Goal: Contribute content: Add original content to the website for others to see

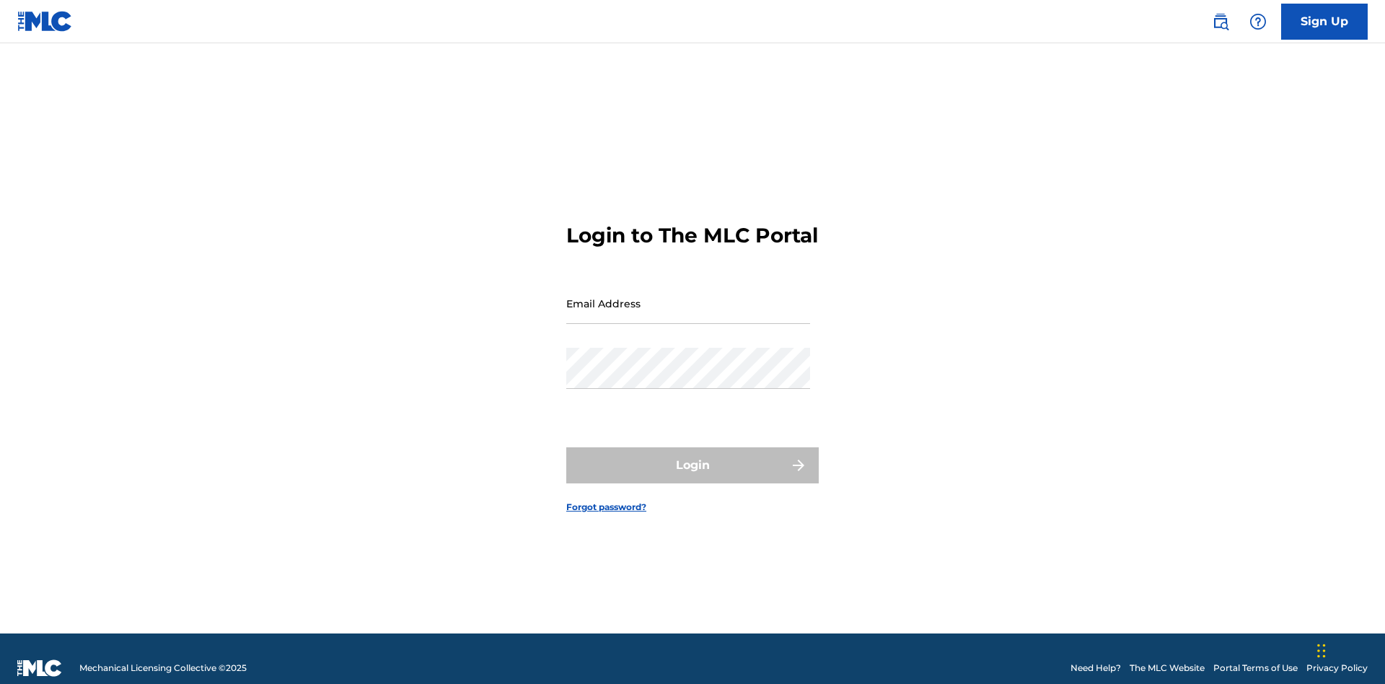
scroll to position [19, 0]
click at [688, 296] on input "Email Address" at bounding box center [688, 303] width 244 height 41
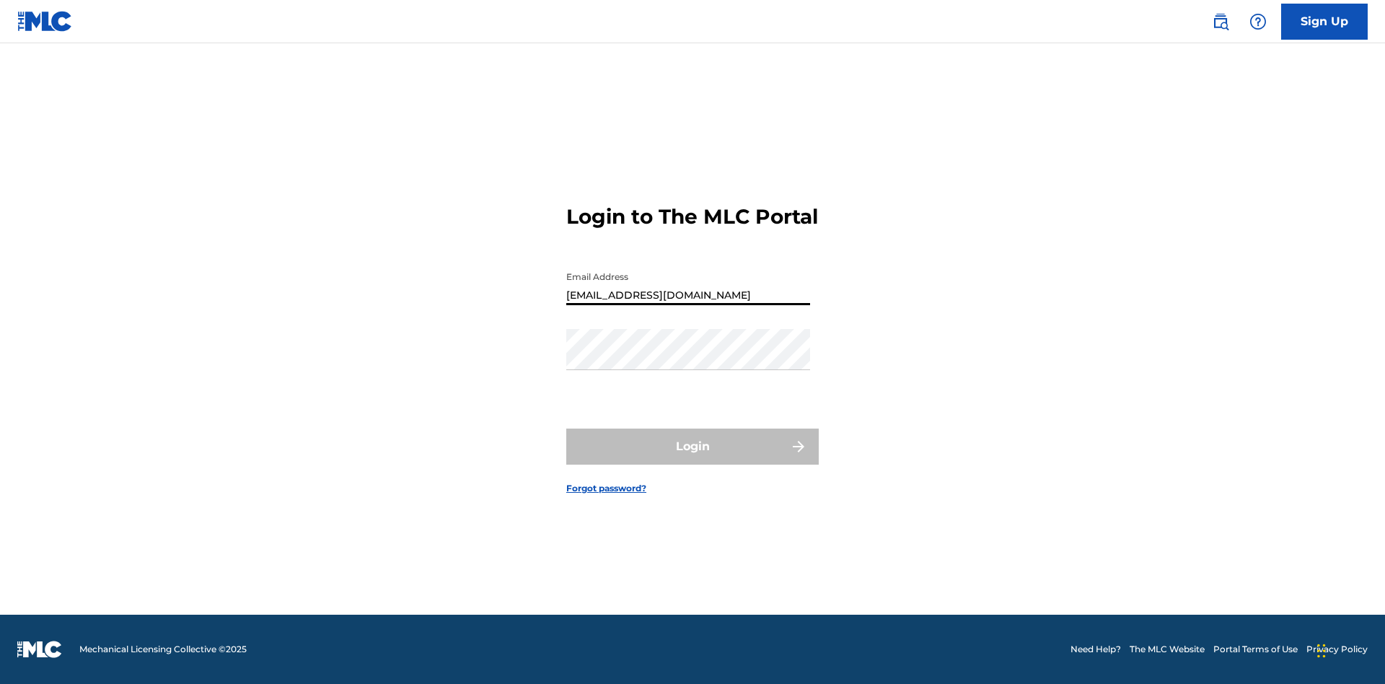
type input "Duke.McTesterson@gmail.com"
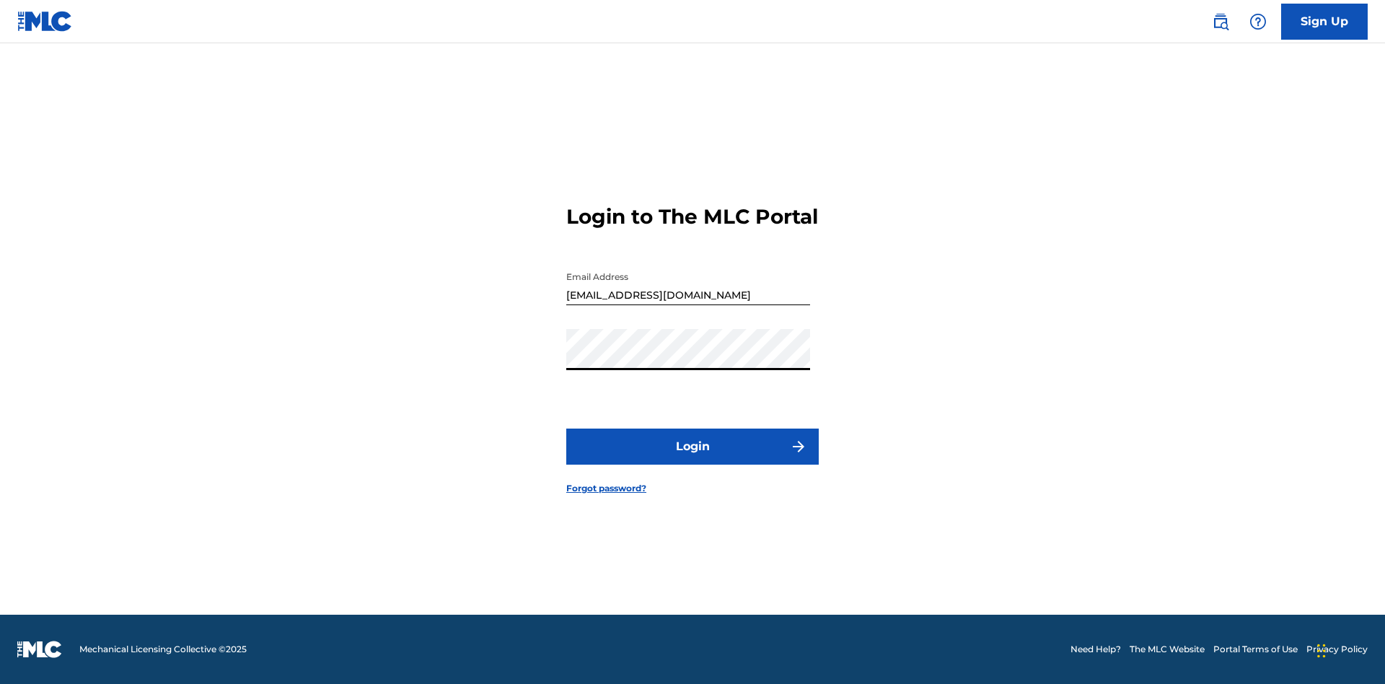
click at [692, 459] on button "Login" at bounding box center [692, 446] width 252 height 36
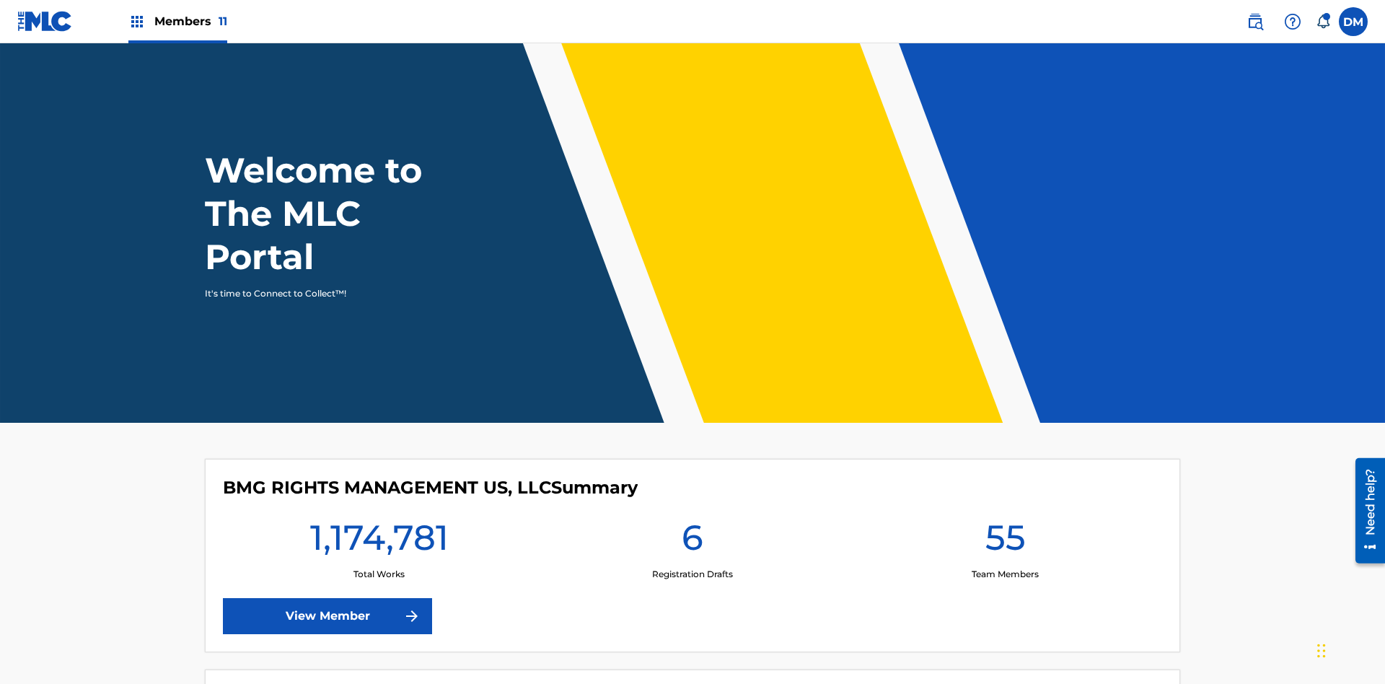
scroll to position [62, 0]
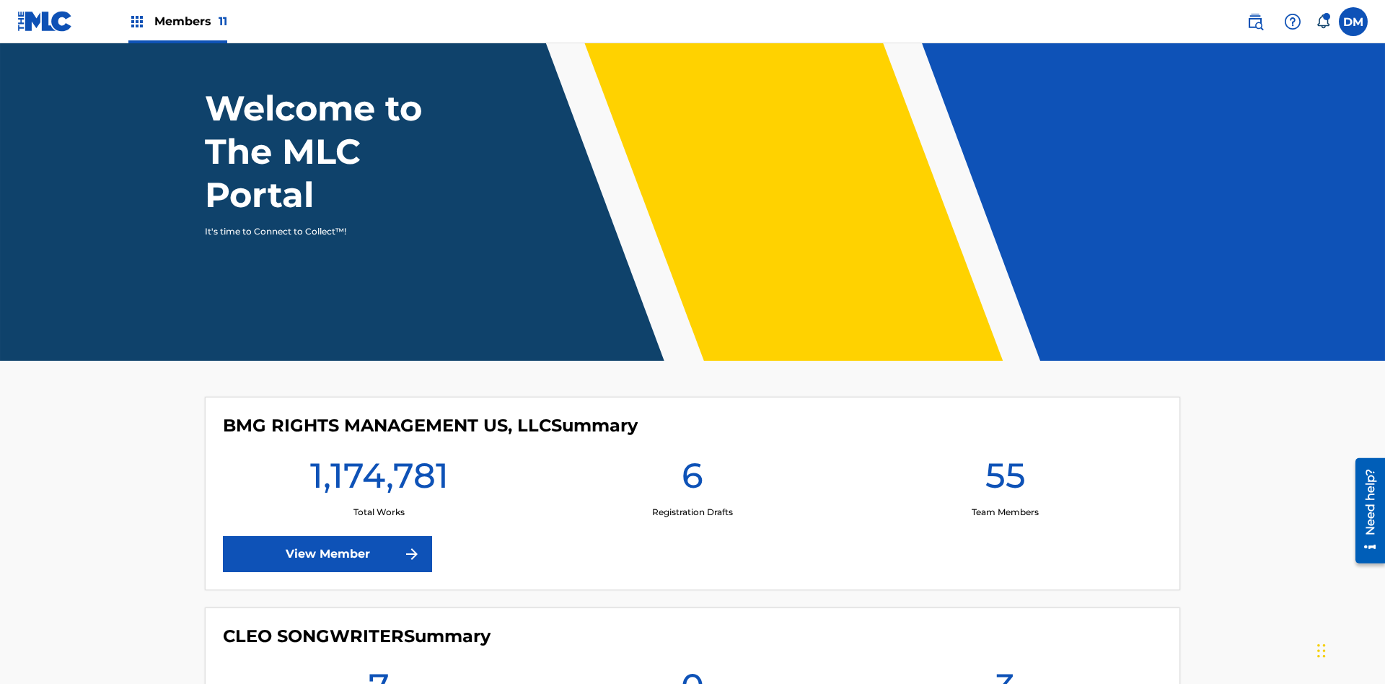
click at [177, 21] on span "Members 11" at bounding box center [190, 21] width 73 height 17
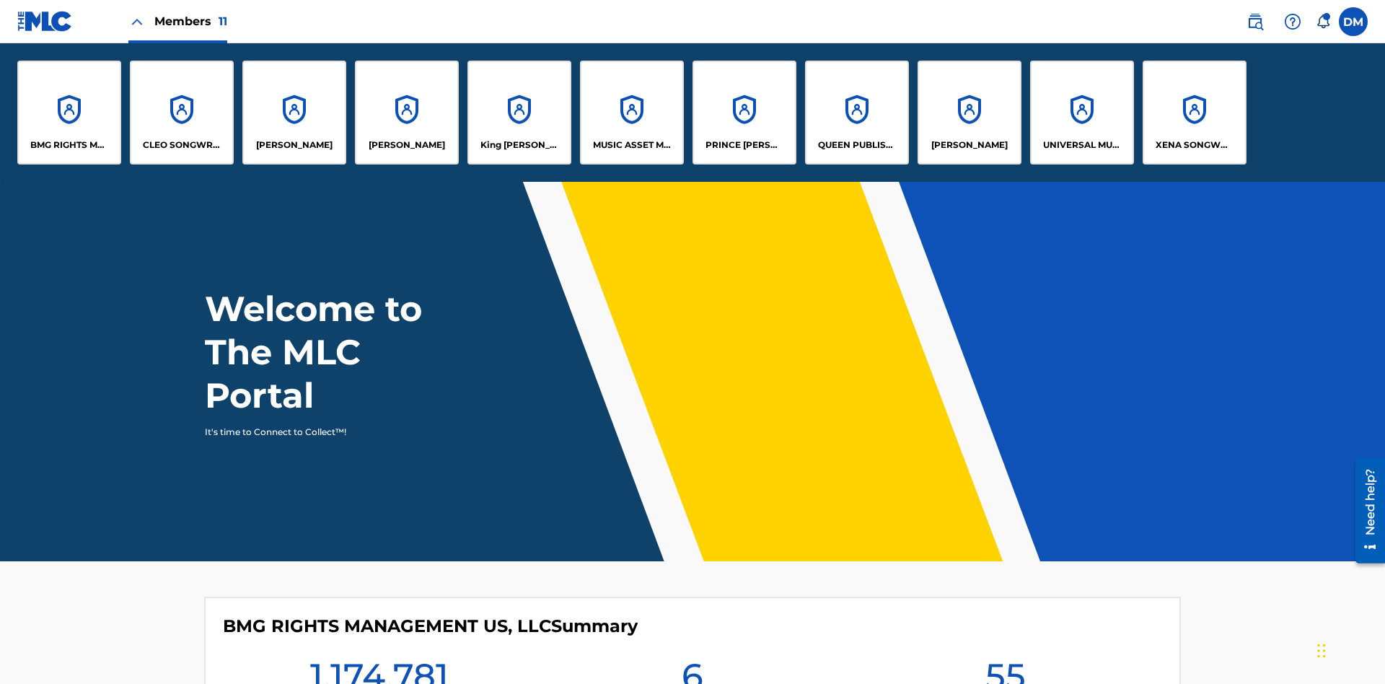
click at [1081, 145] on p "UNIVERSAL MUSIC PUB GROUP" at bounding box center [1082, 144] width 79 height 13
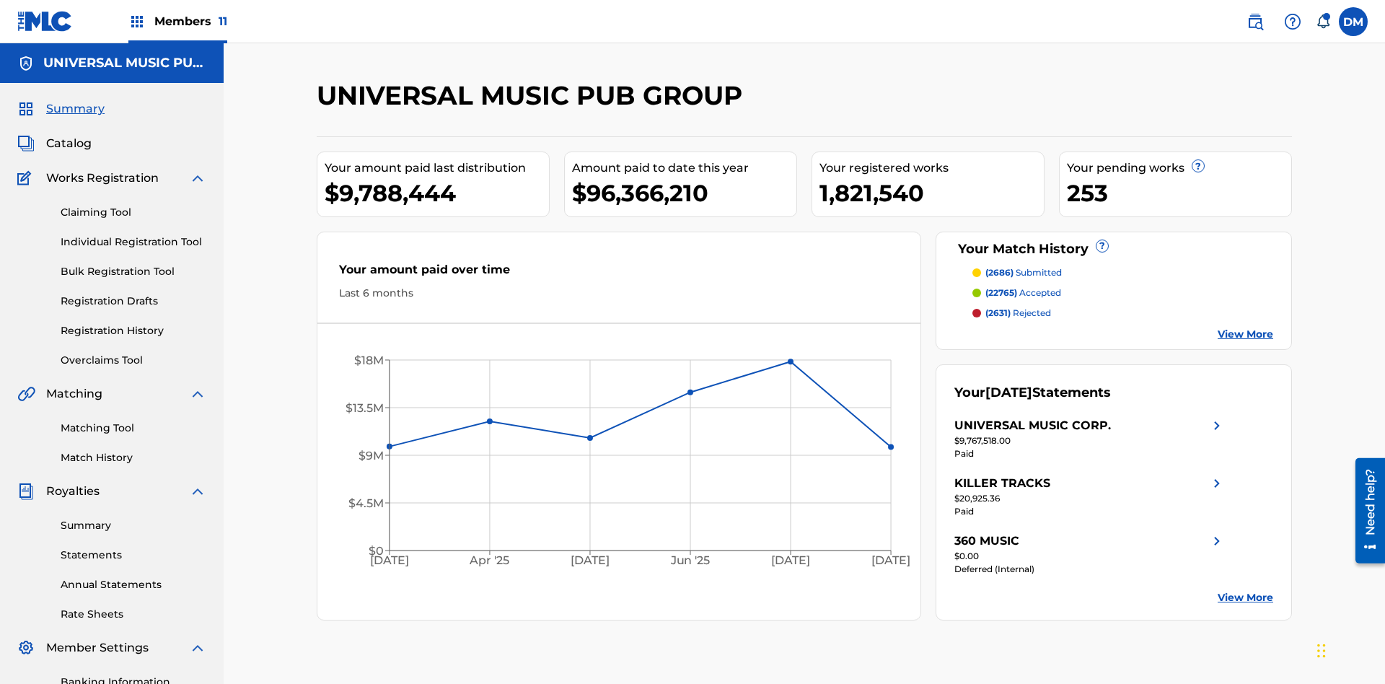
click at [133, 234] on link "Individual Registration Tool" at bounding box center [134, 241] width 146 height 15
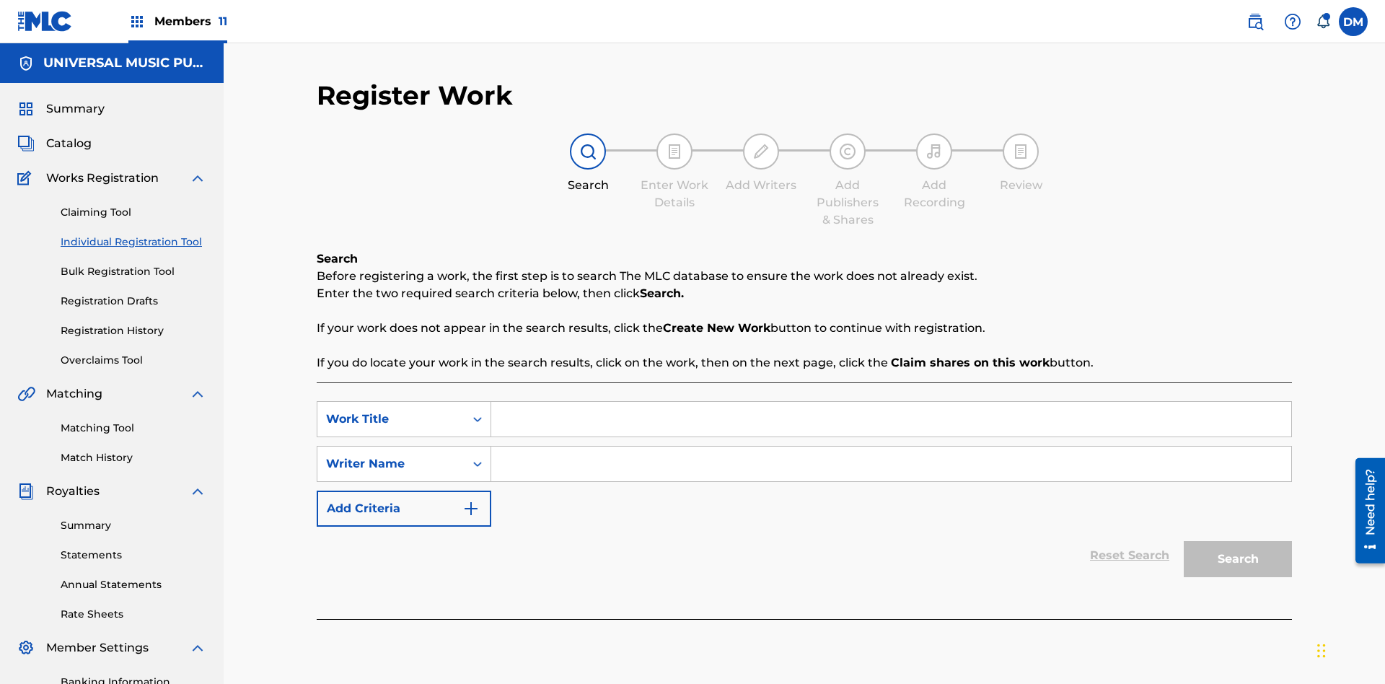
click at [891, 402] on input "Search Form" at bounding box center [891, 419] width 800 height 35
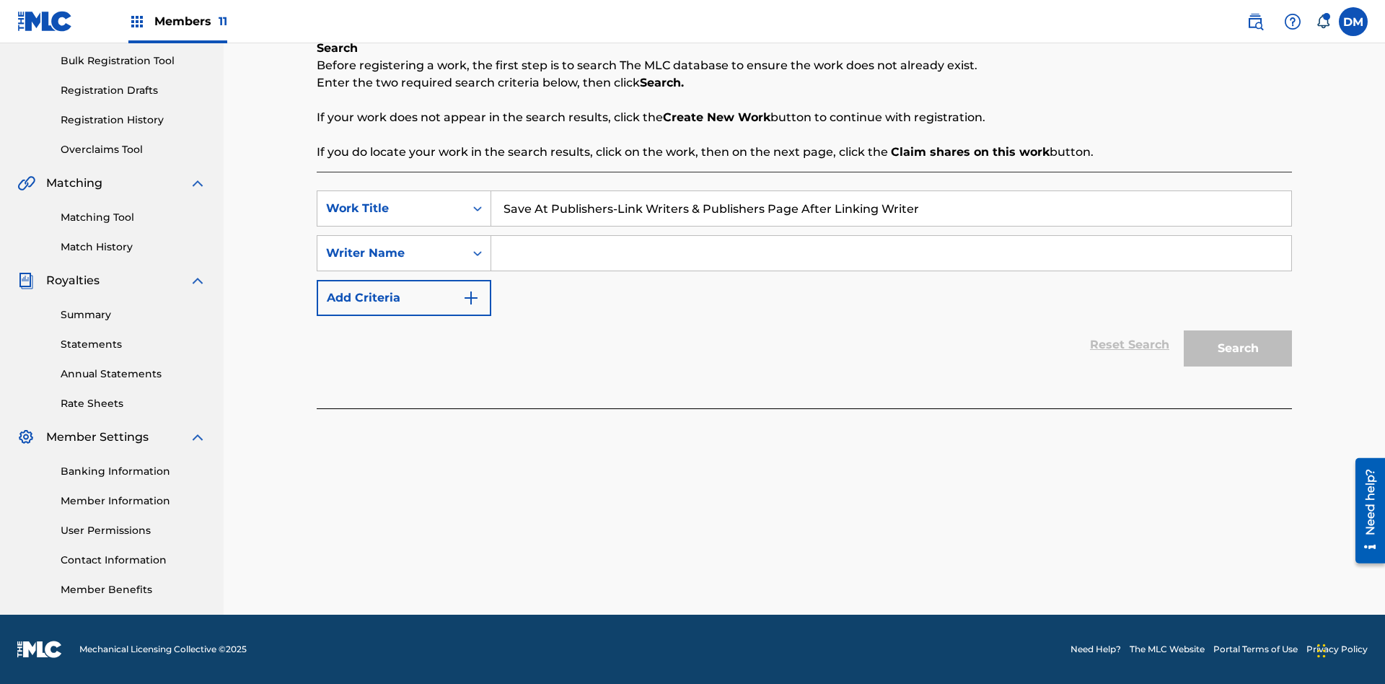
type input "Save At Publishers-Link Writers & Publishers Page After Linking Writer"
click at [891, 253] on input "Search Form" at bounding box center [891, 253] width 800 height 35
type input "QWERTYUIOP"
click at [1237, 348] on button "Search" at bounding box center [1237, 348] width 108 height 36
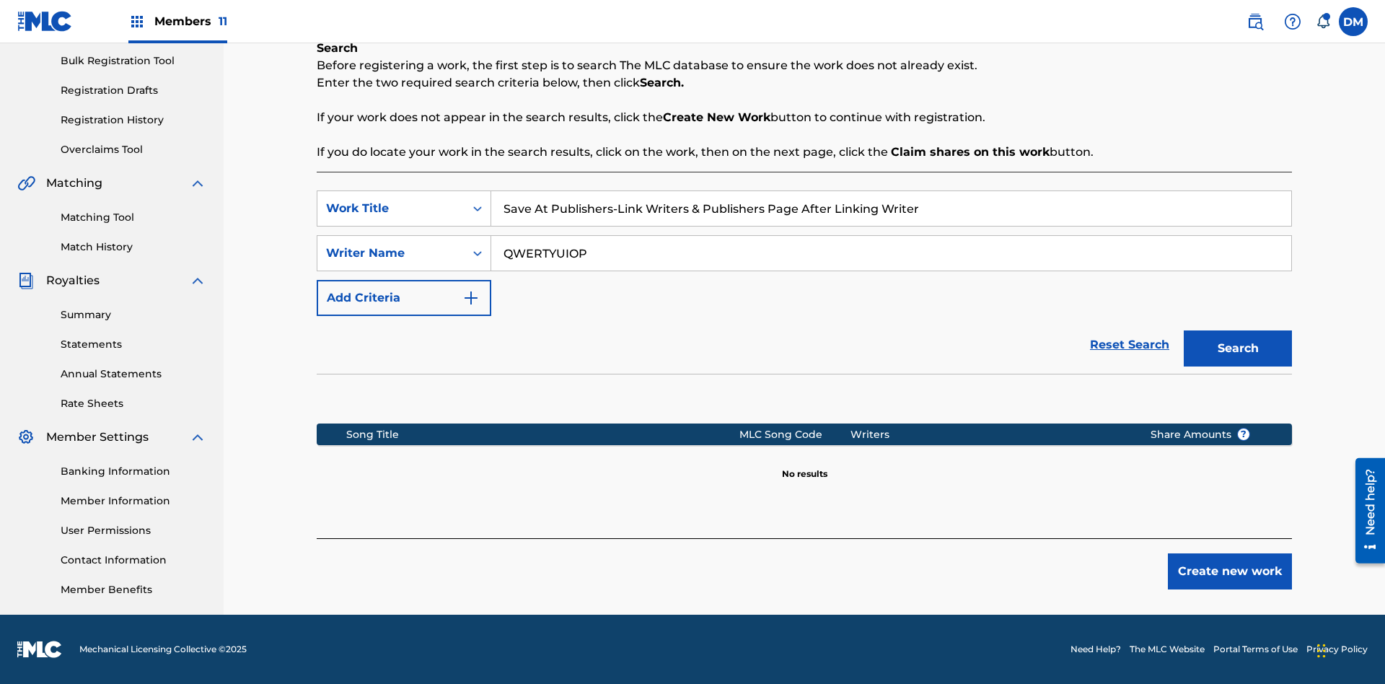
click at [1230, 571] on button "Create new work" at bounding box center [1229, 571] width 124 height 36
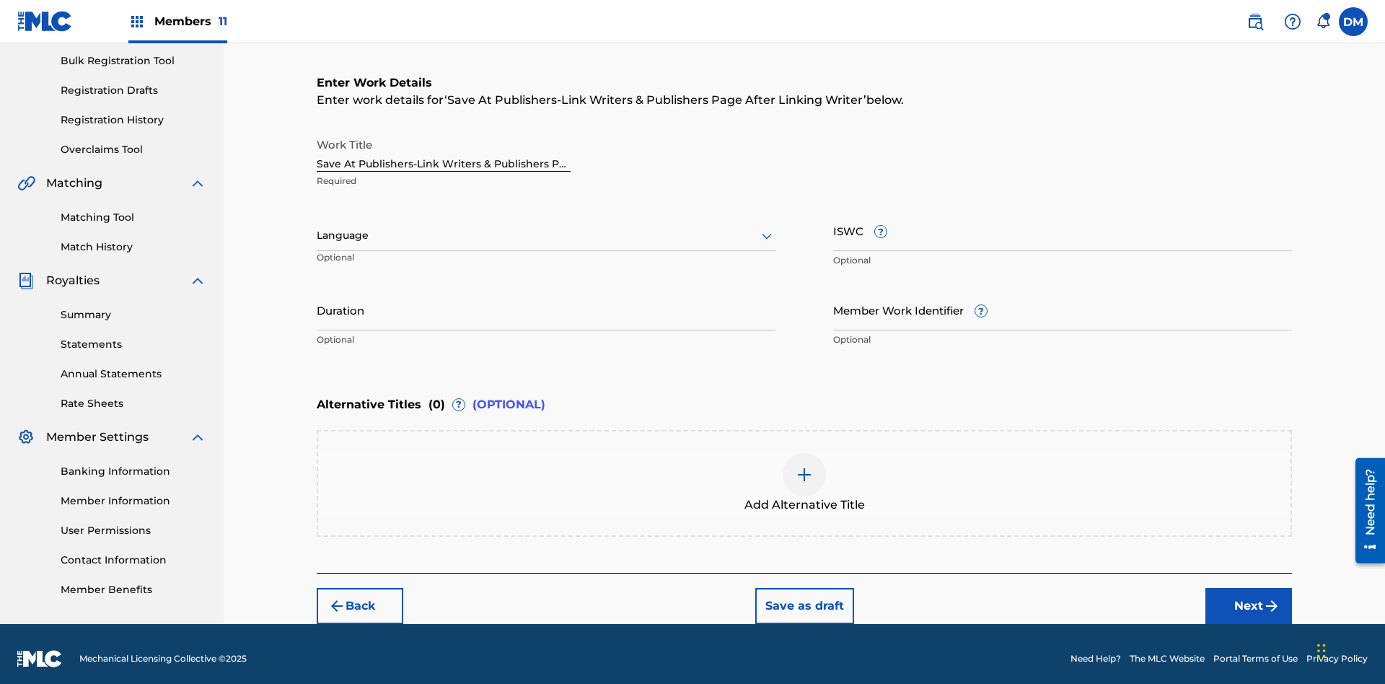
scroll to position [220, 0]
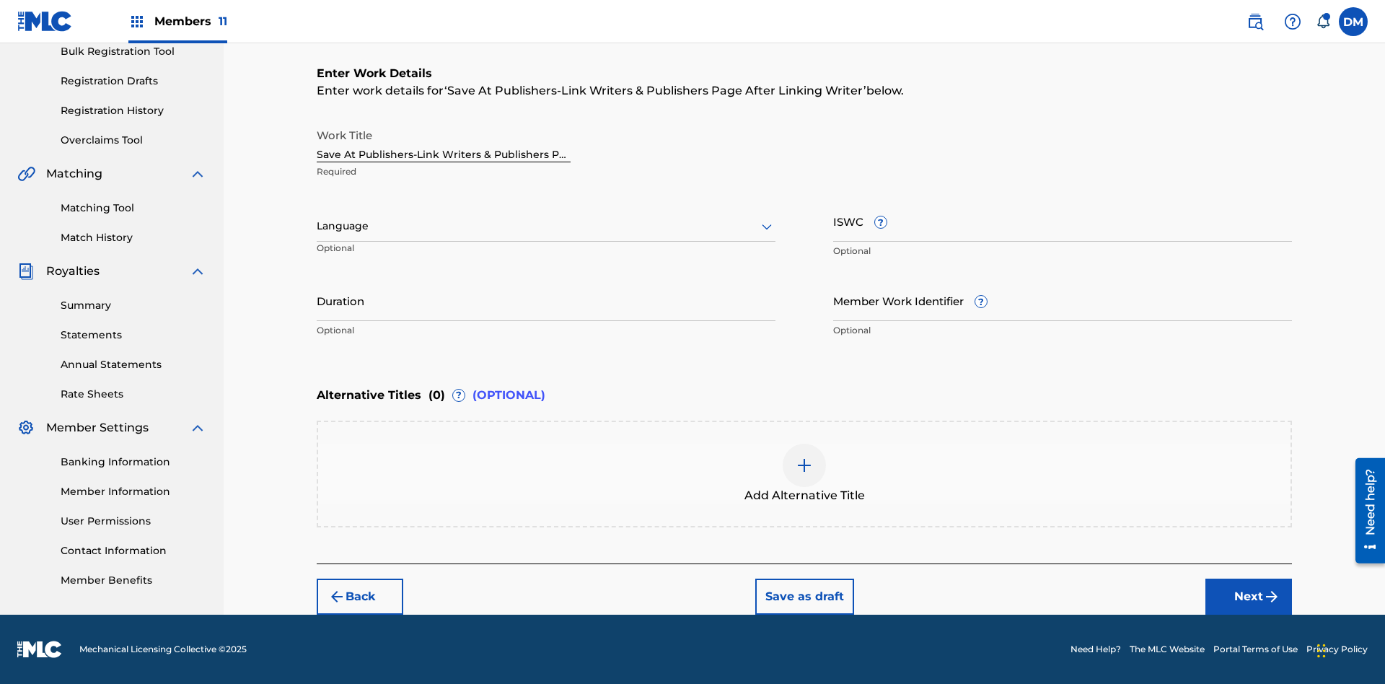
click at [546, 300] on input "Duration" at bounding box center [546, 300] width 459 height 41
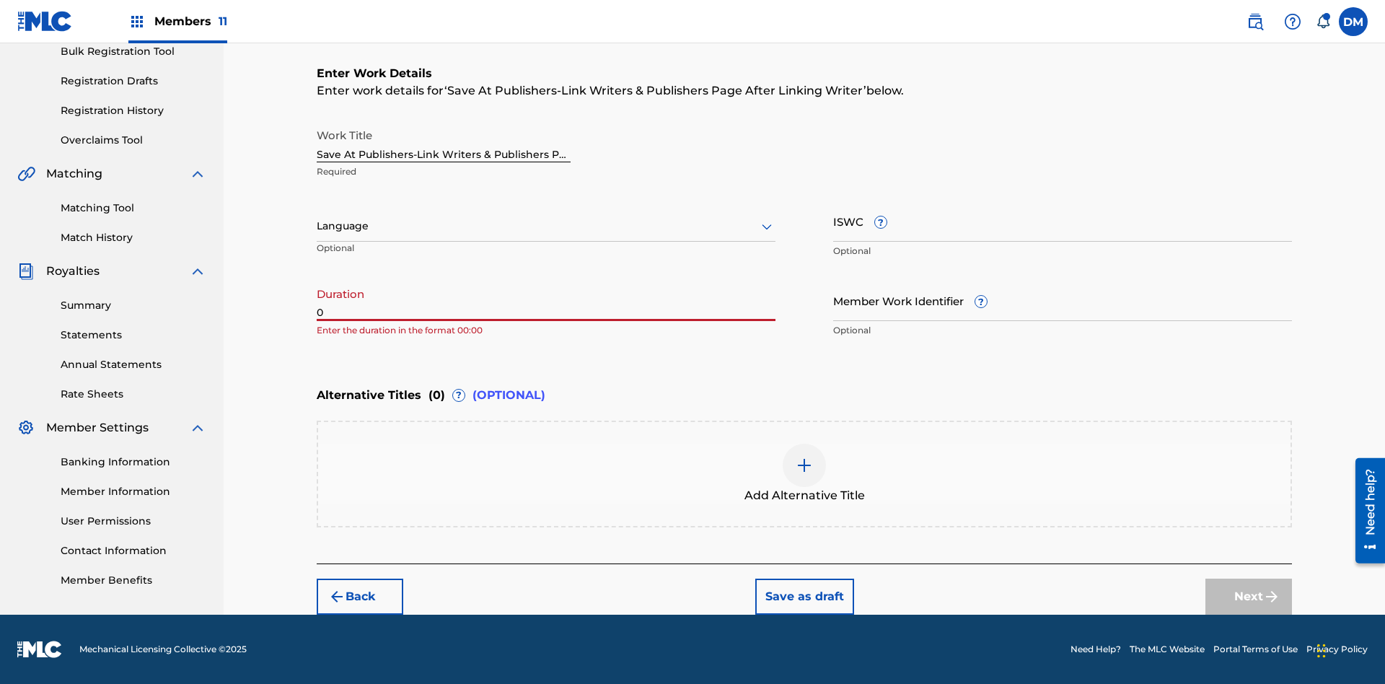
click at [546, 300] on input "0" at bounding box center [546, 300] width 459 height 41
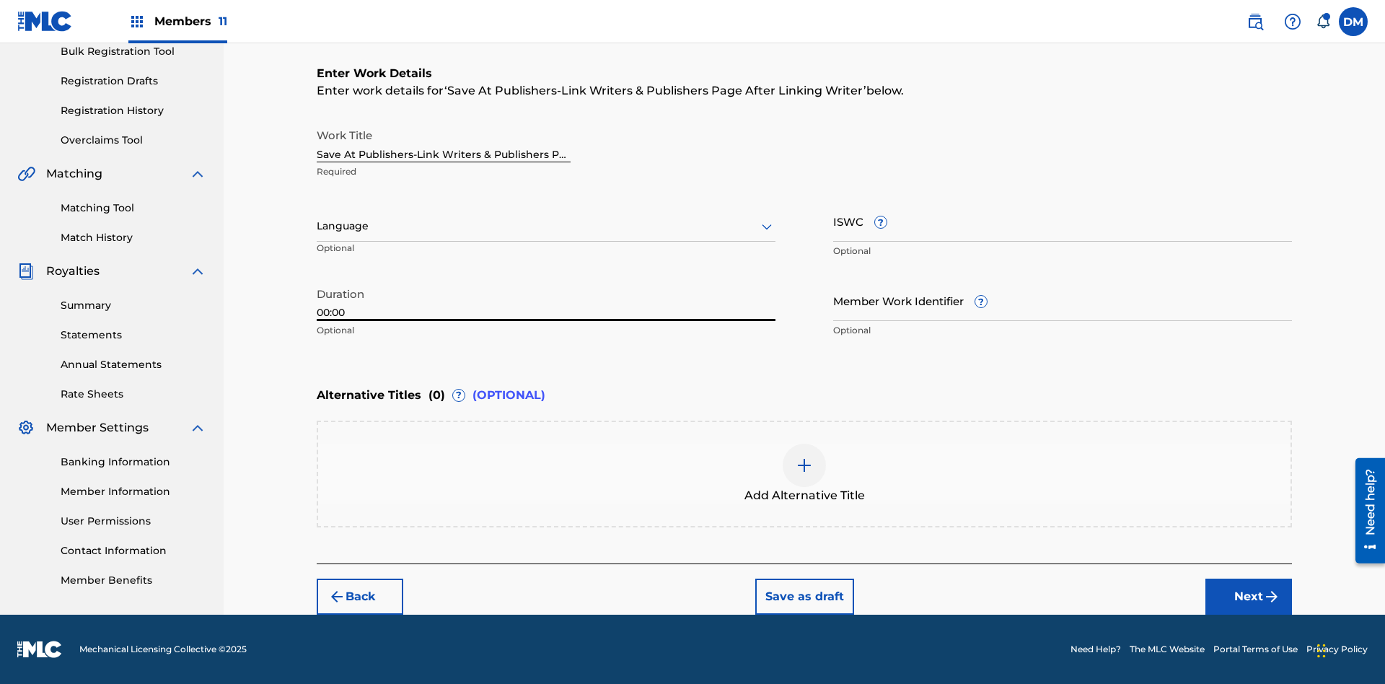
type input "00:00"
click at [767, 226] on icon at bounding box center [766, 226] width 17 height 17
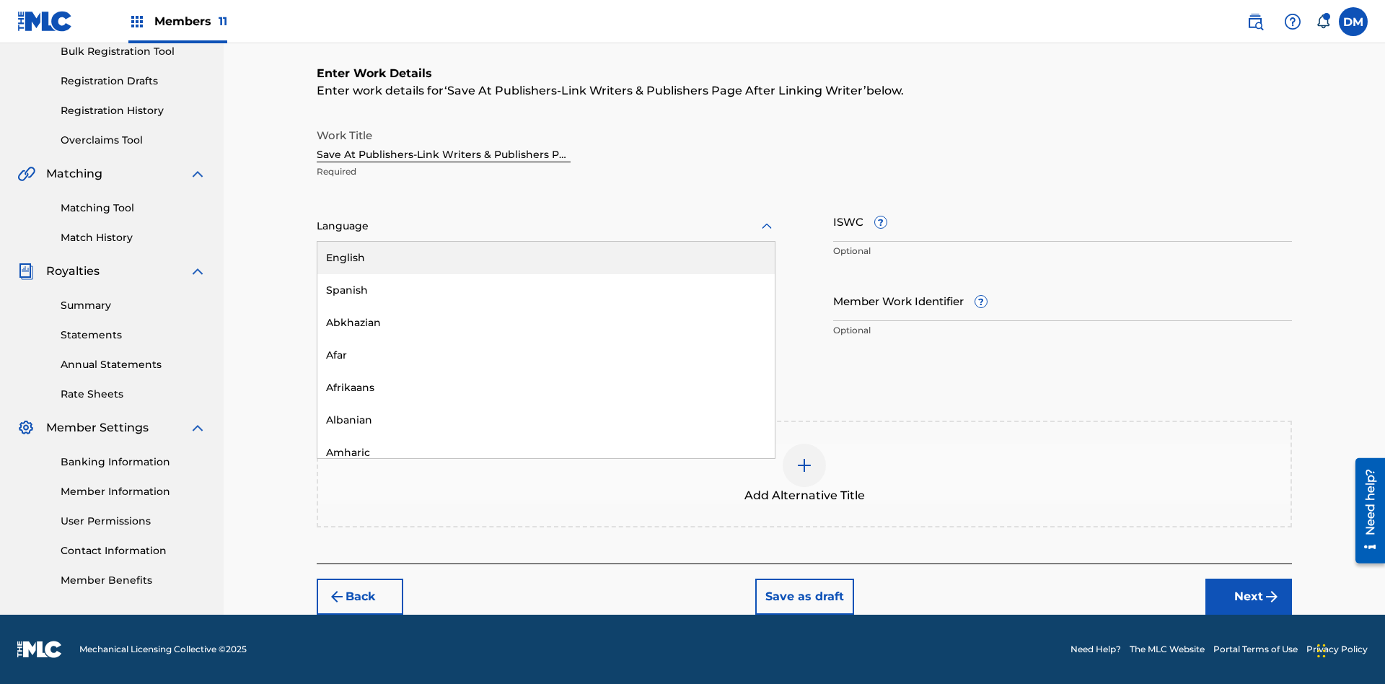
click at [546, 355] on div "Afar" at bounding box center [545, 355] width 457 height 32
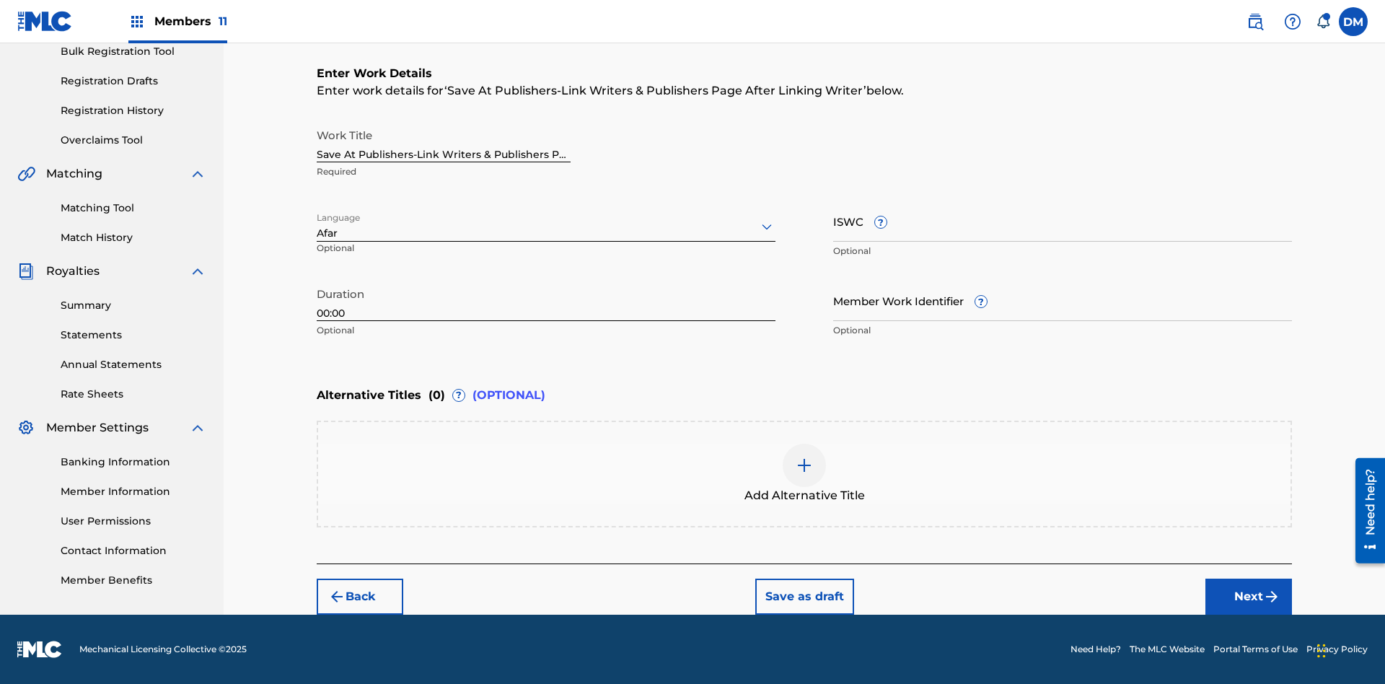
click at [1062, 300] on input "Member Work Identifier ?" at bounding box center [1062, 300] width 459 height 41
type input "2025.08.24.04"
click at [1062, 221] on input "ISWC ?" at bounding box center [1062, 220] width 459 height 41
type input "T-123.456.789-4"
click at [804, 473] on img at bounding box center [803, 464] width 17 height 17
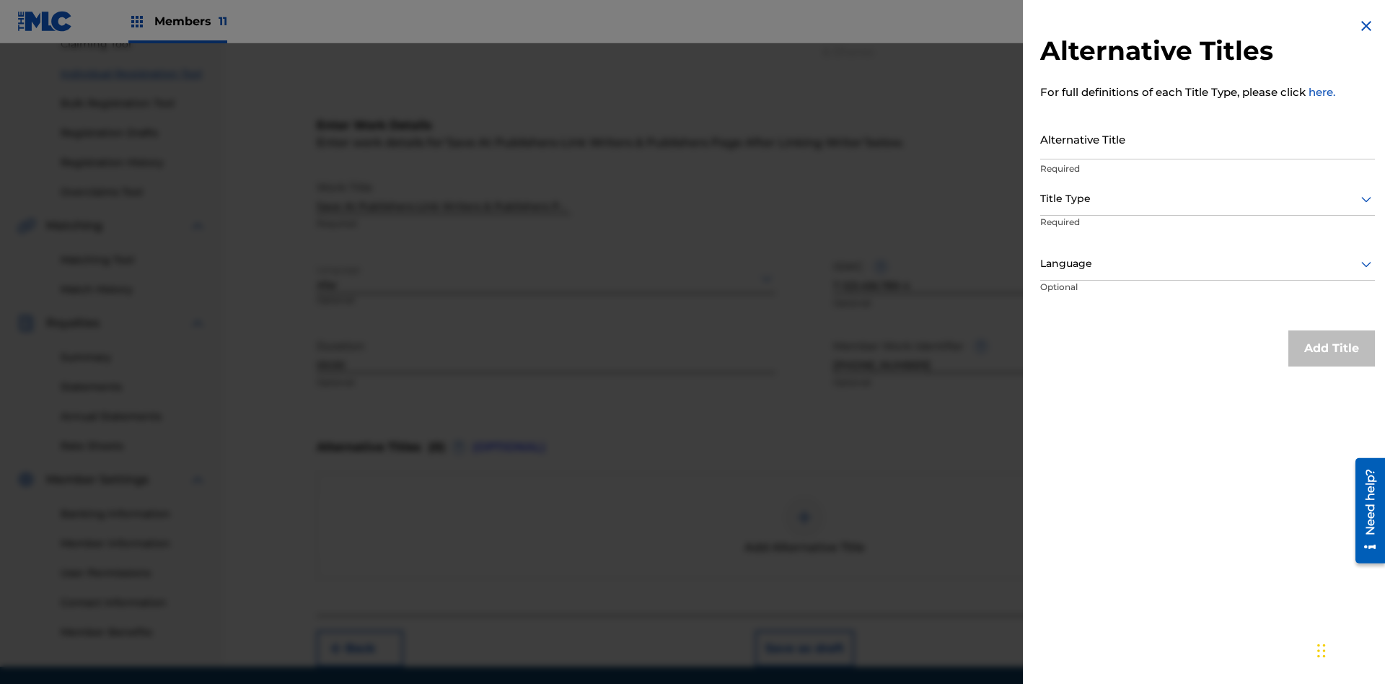
click at [1207, 138] on input "Alternative Title" at bounding box center [1207, 138] width 335 height 41
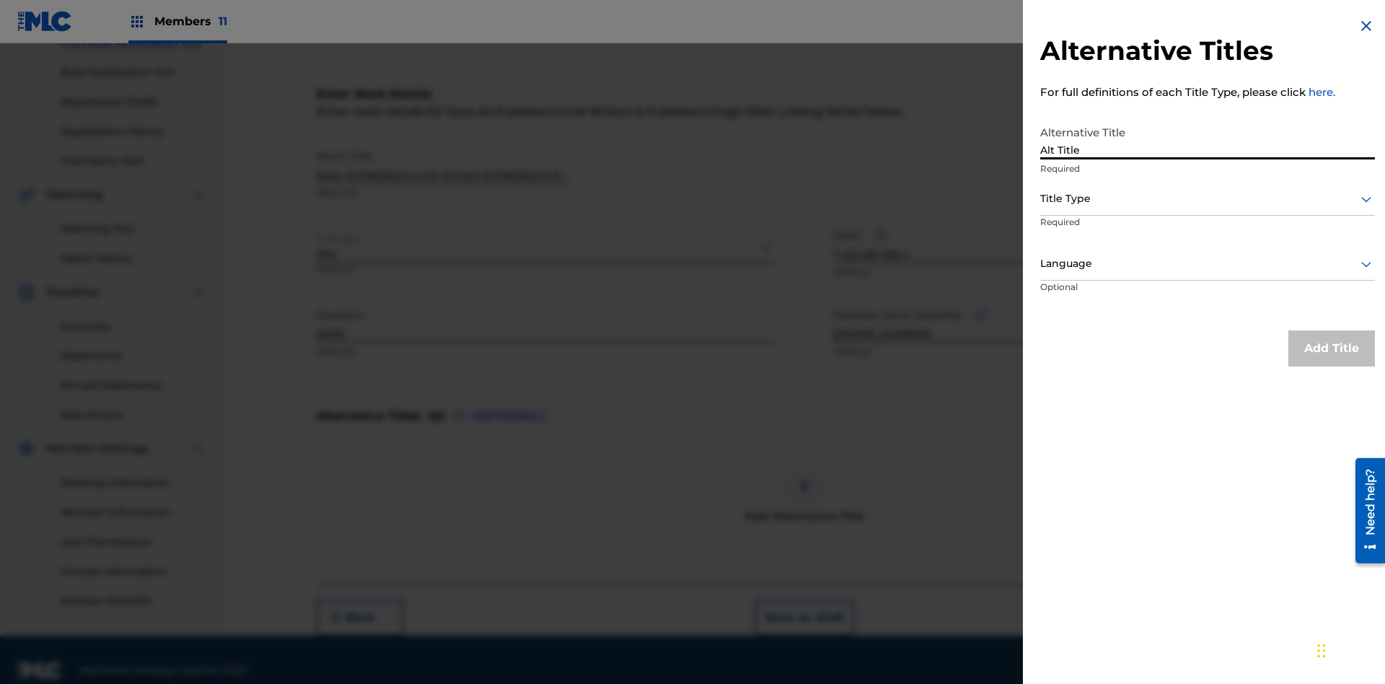
type input "Alt Title"
click at [1207, 198] on div at bounding box center [1207, 199] width 335 height 18
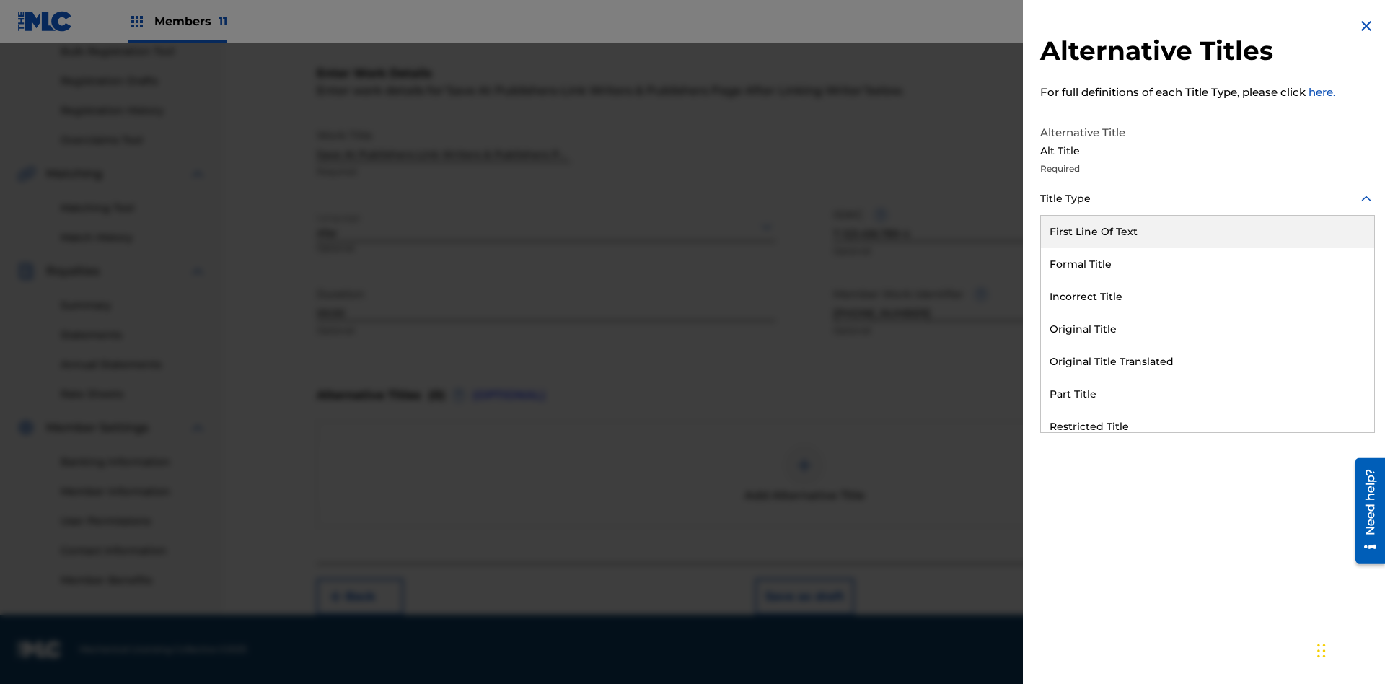
click at [1207, 329] on div "Original Title" at bounding box center [1207, 329] width 333 height 32
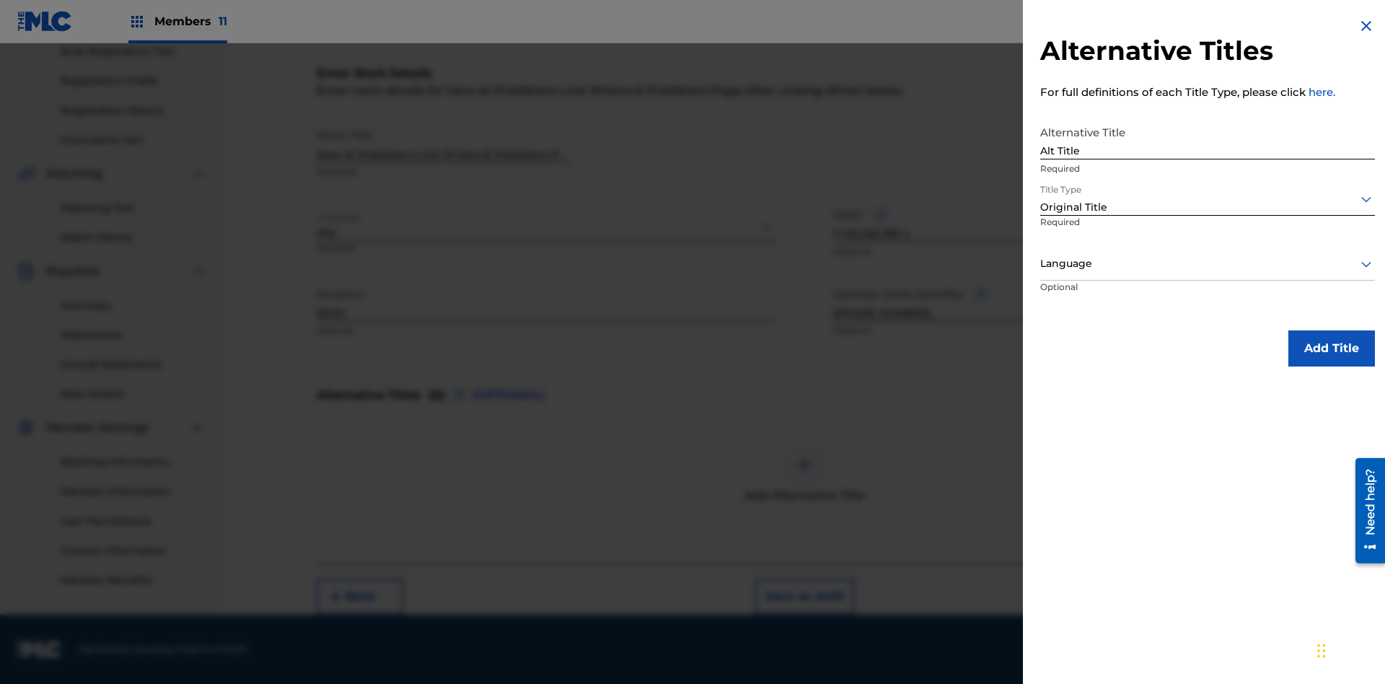
click at [1207, 263] on div at bounding box center [1207, 264] width 335 height 18
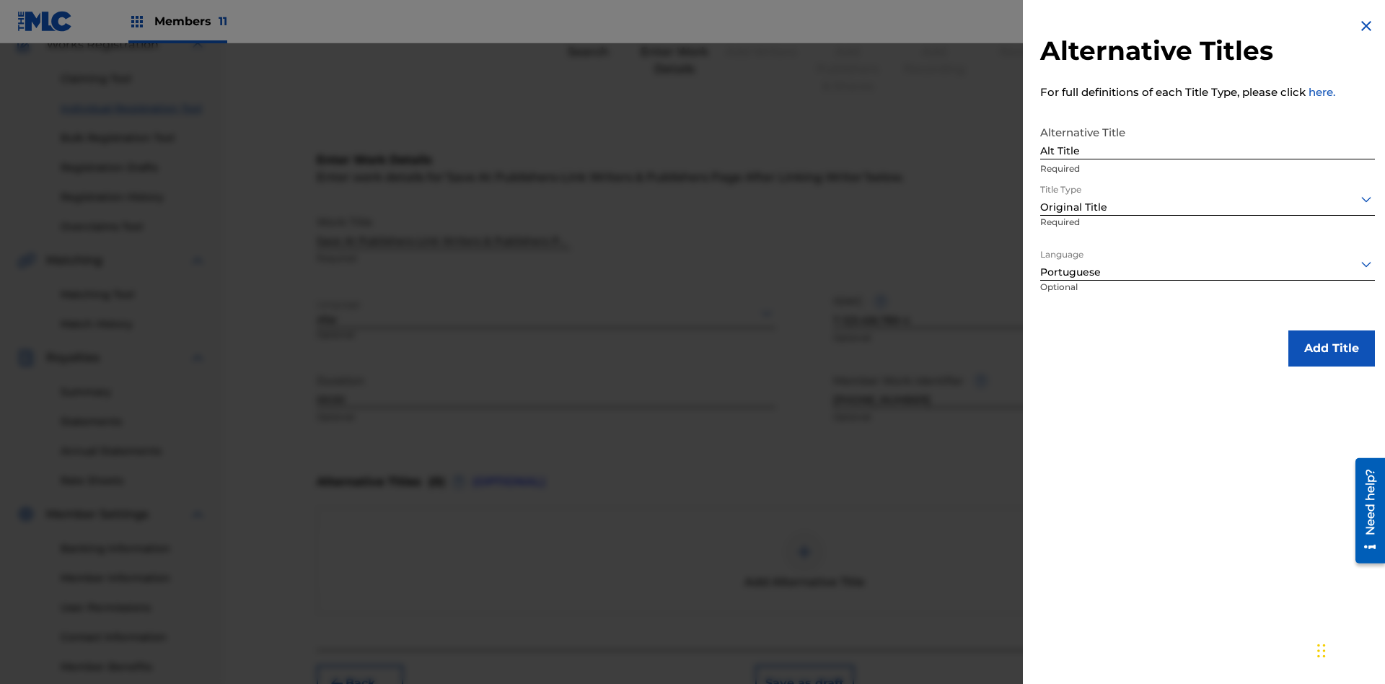
click at [1331, 348] on button "Add Title" at bounding box center [1331, 348] width 87 height 36
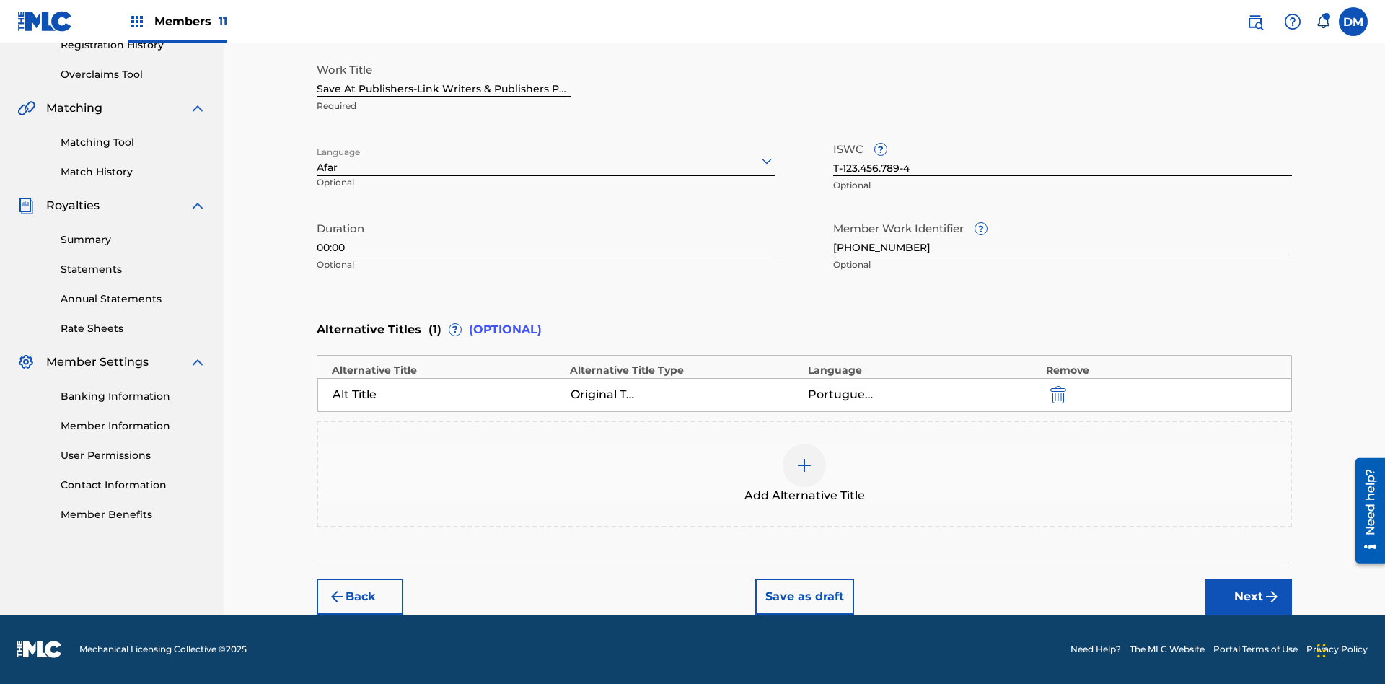
click at [1248, 596] on button "Next" at bounding box center [1248, 596] width 87 height 36
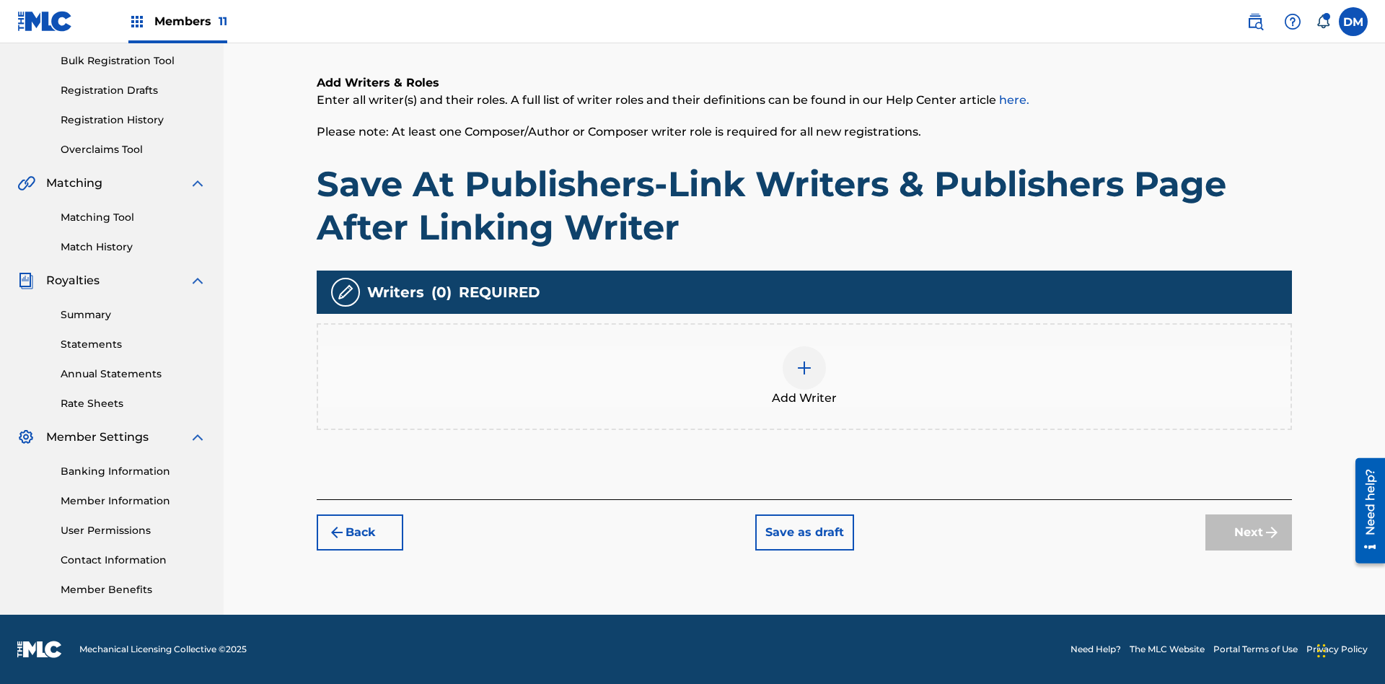
scroll to position [211, 0]
click at [804, 376] on img at bounding box center [803, 367] width 17 height 17
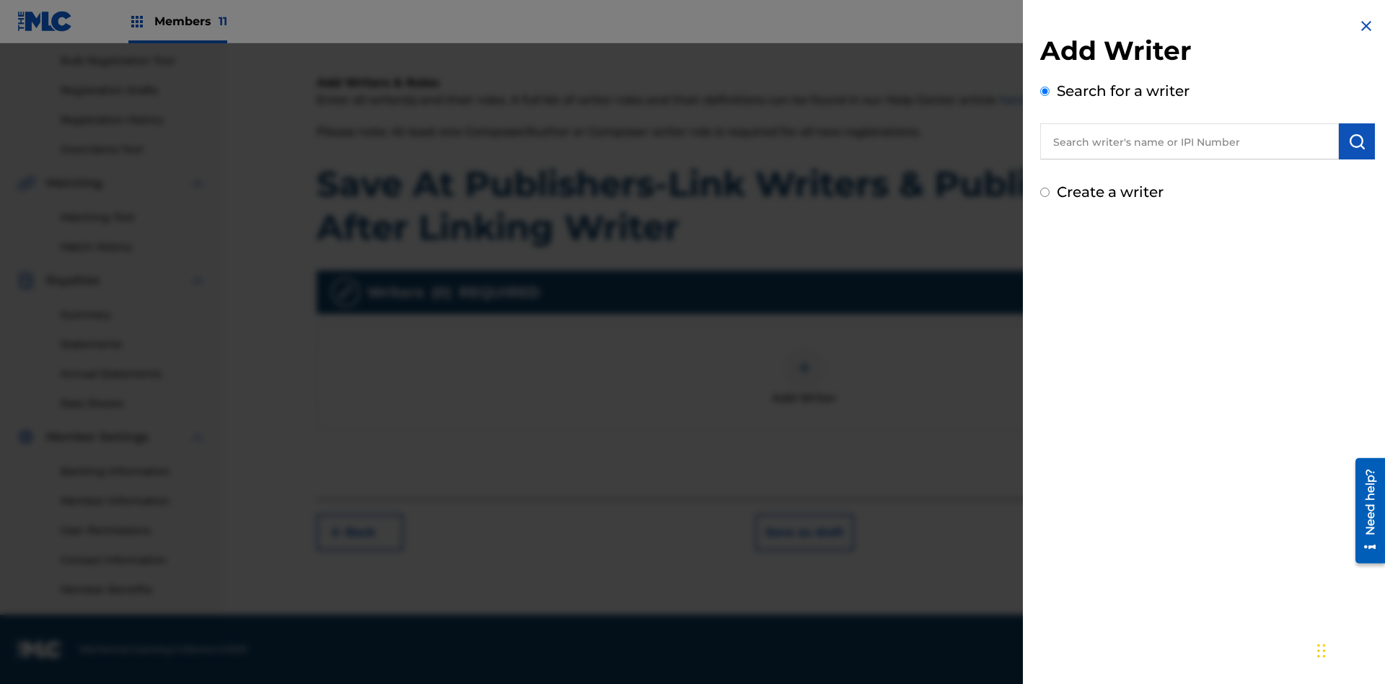
click at [1189, 141] on input "text" at bounding box center [1189, 141] width 299 height 36
type input "MARK STEVEN BERKOWITZ"
click at [1356, 141] on img "submit" at bounding box center [1356, 141] width 17 height 17
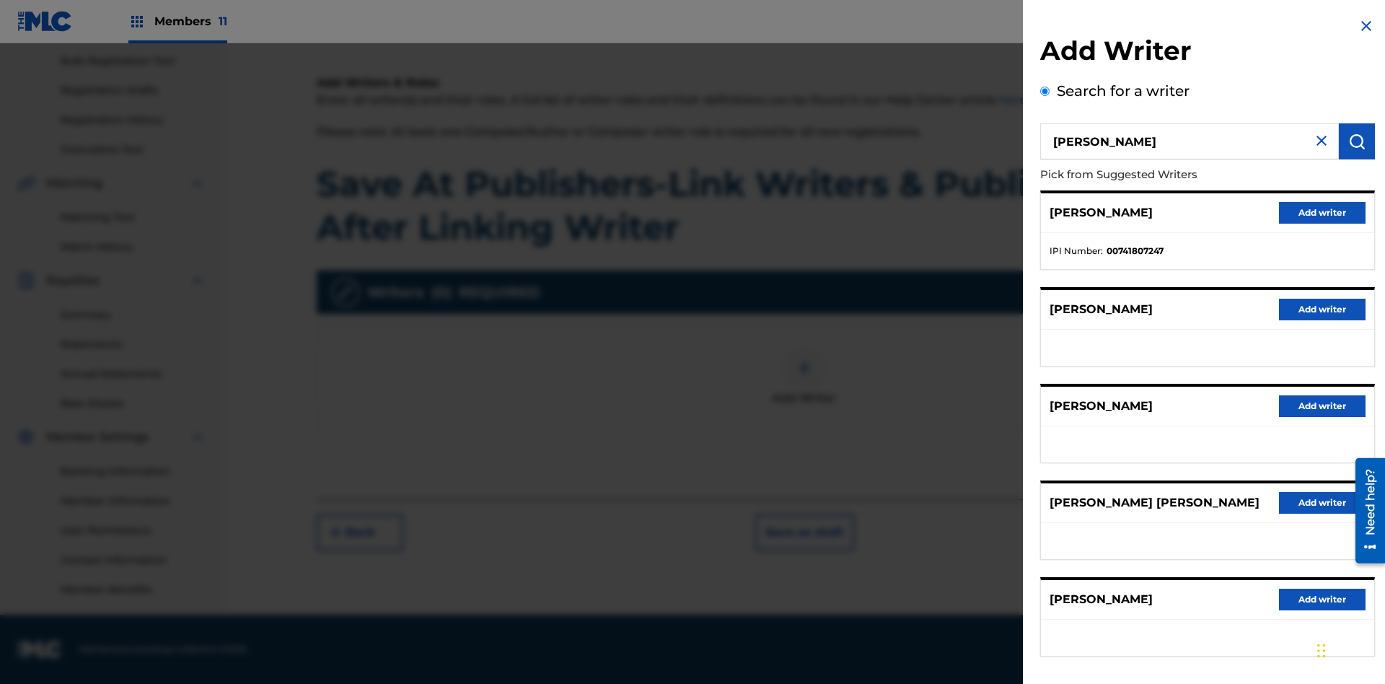
click at [1322, 212] on button "Add writer" at bounding box center [1322, 213] width 87 height 22
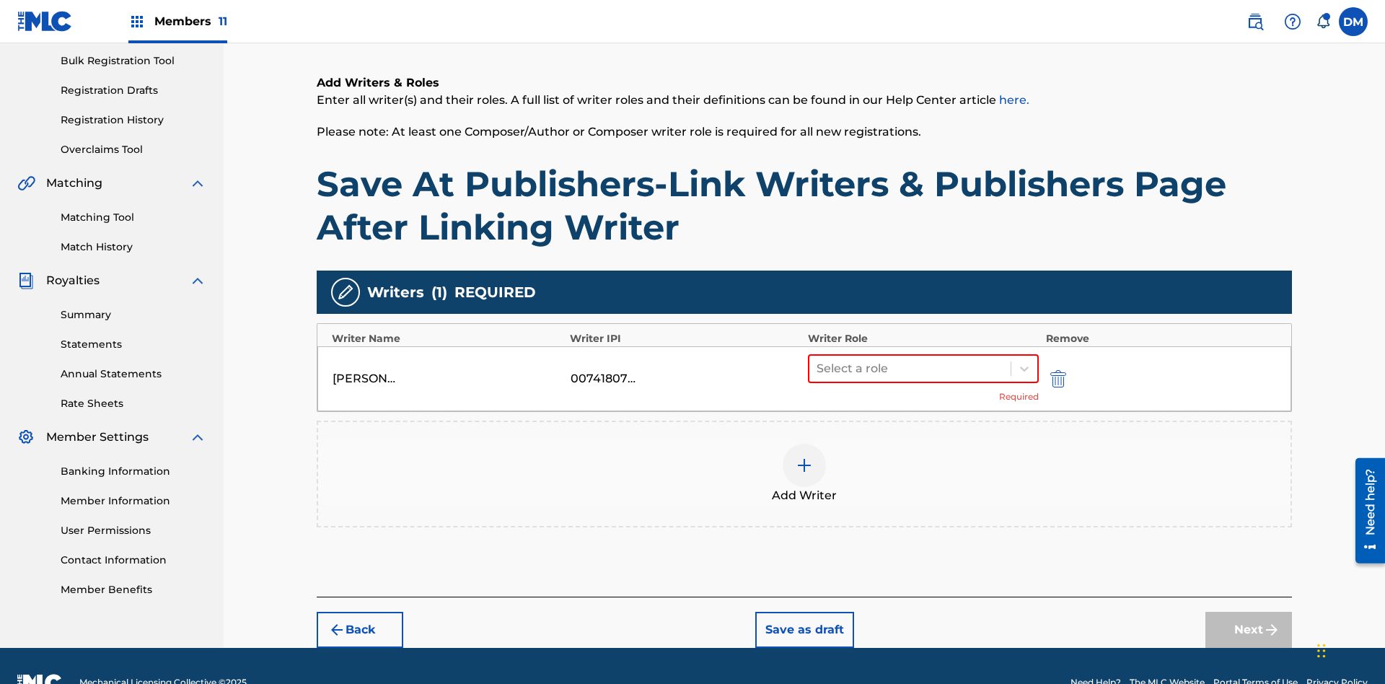
scroll to position [244, 0]
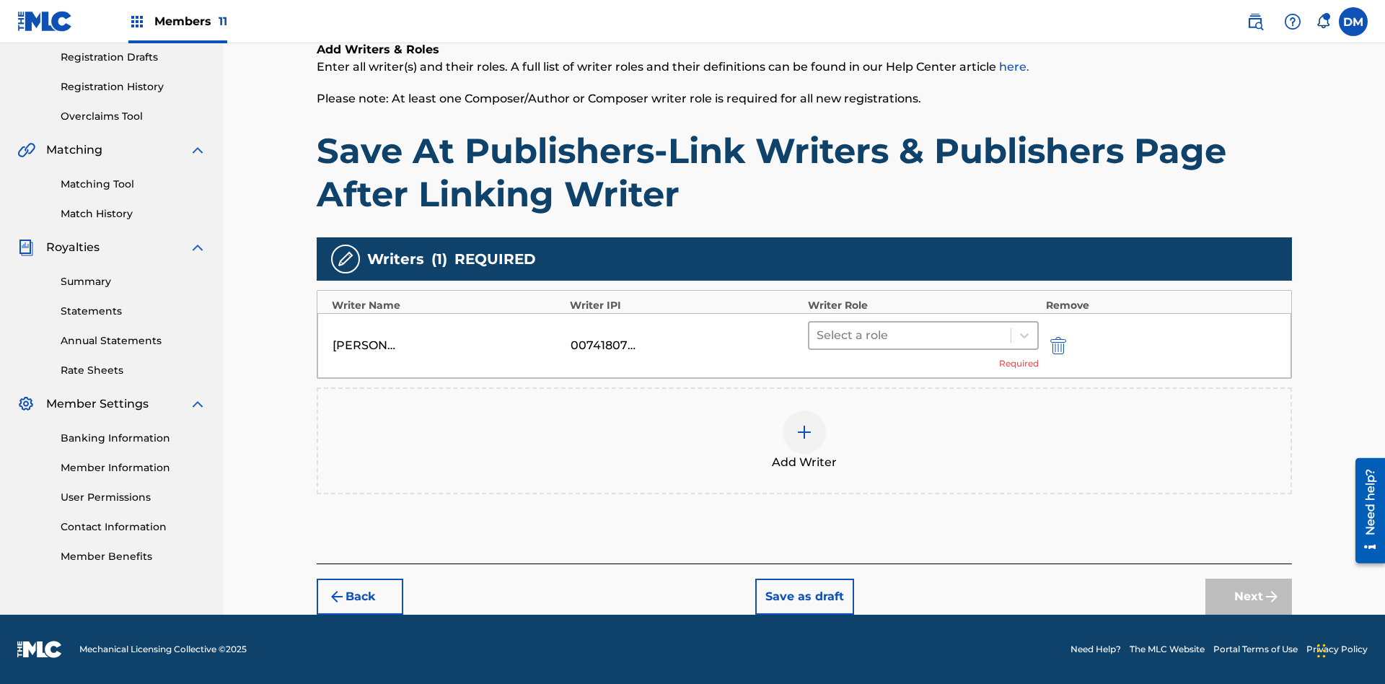
click at [818, 335] on input "text" at bounding box center [817, 335] width 3 height 17
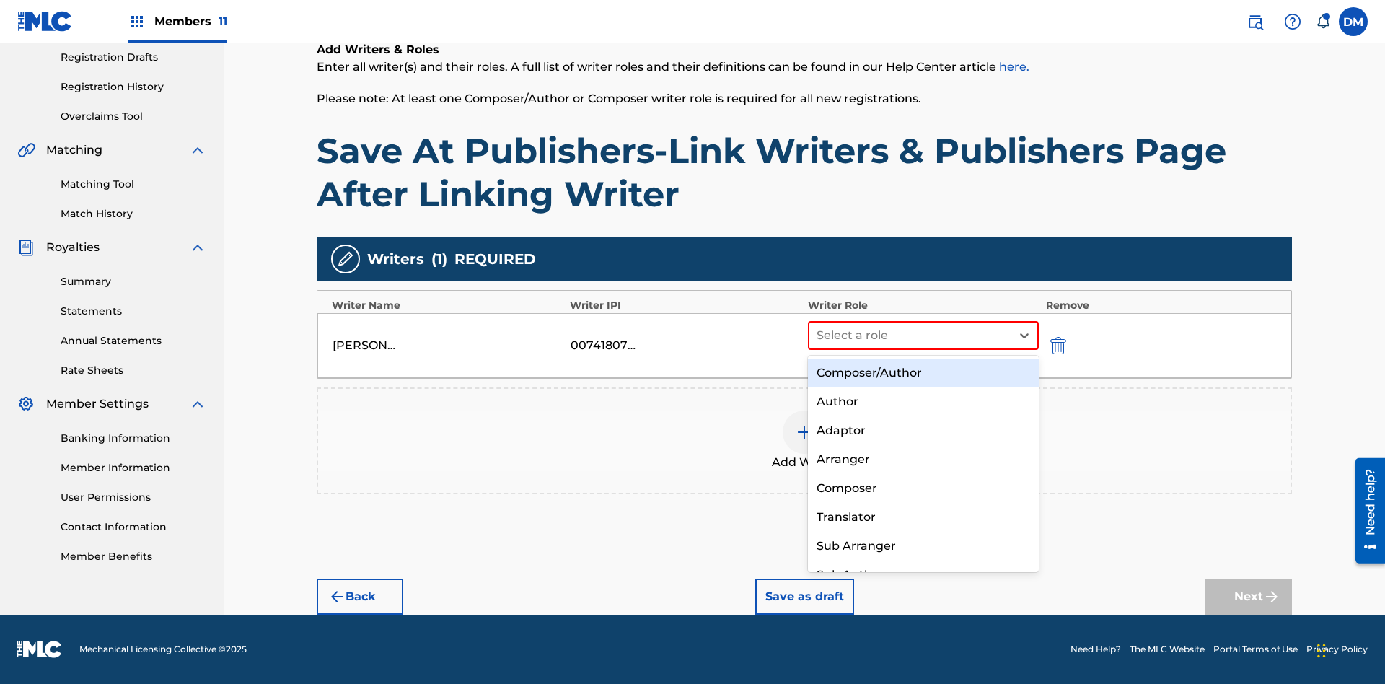
click at [922, 487] on div "Composer" at bounding box center [923, 488] width 231 height 29
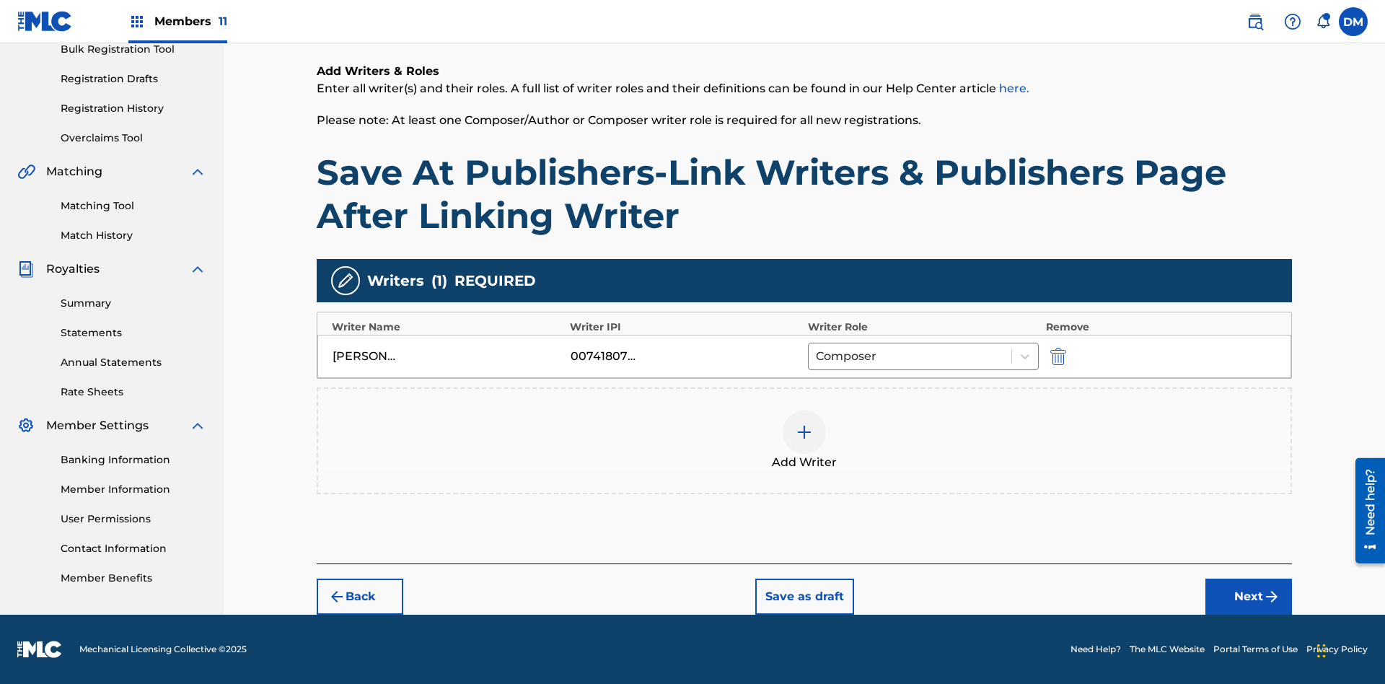
scroll to position [222, 0]
click at [1248, 596] on button "Next" at bounding box center [1248, 596] width 87 height 36
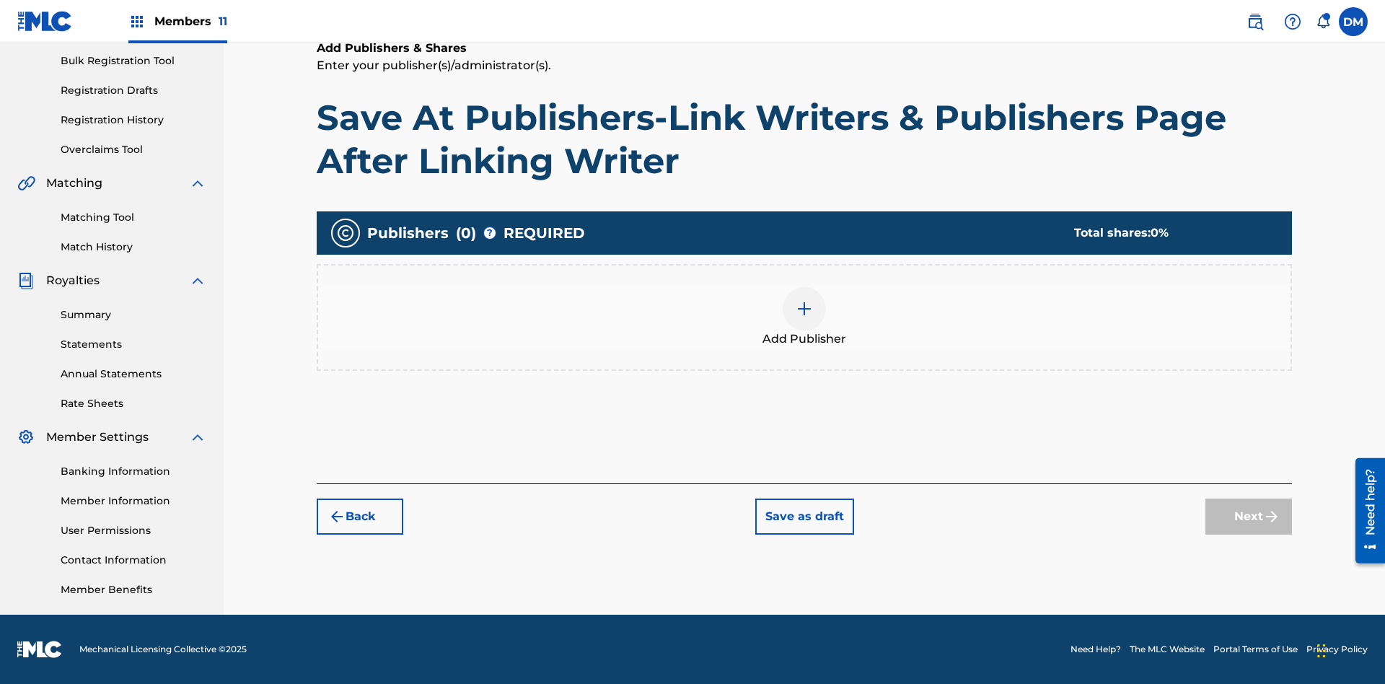
click at [804, 308] on img at bounding box center [803, 308] width 17 height 17
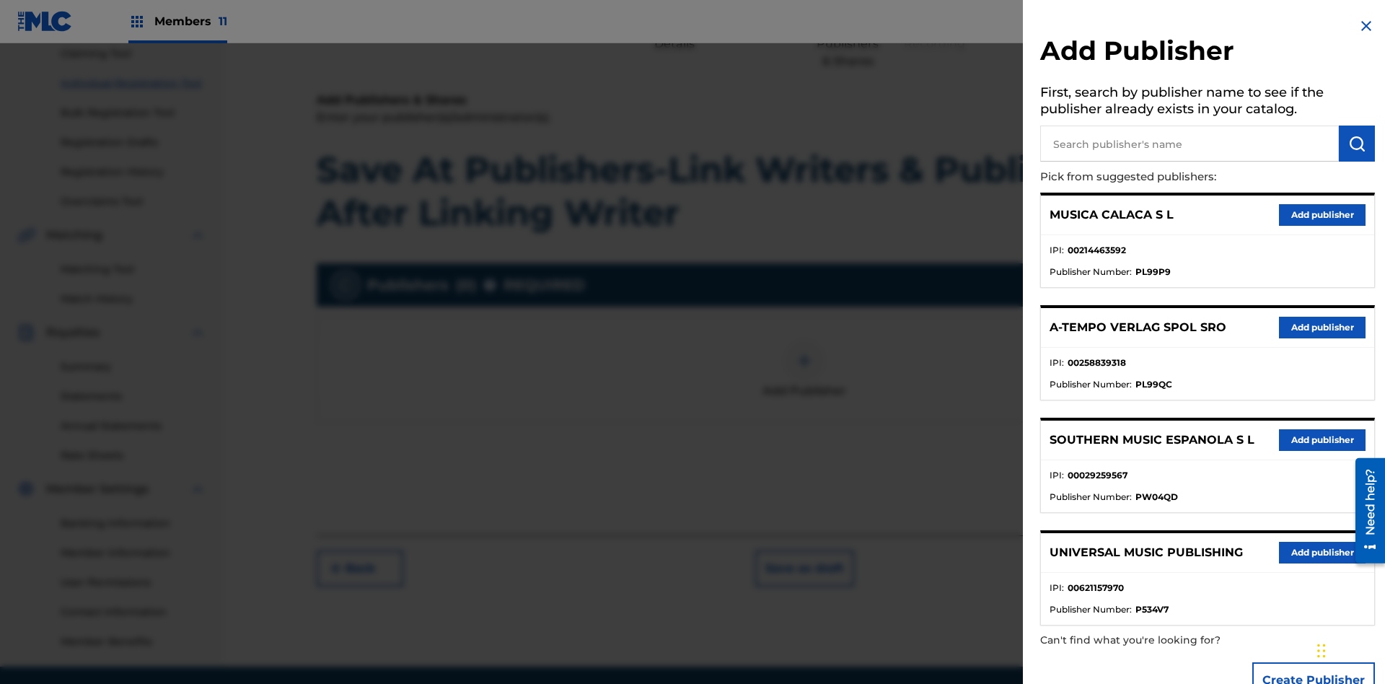
click at [1189, 144] on input "text" at bounding box center [1189, 143] width 299 height 36
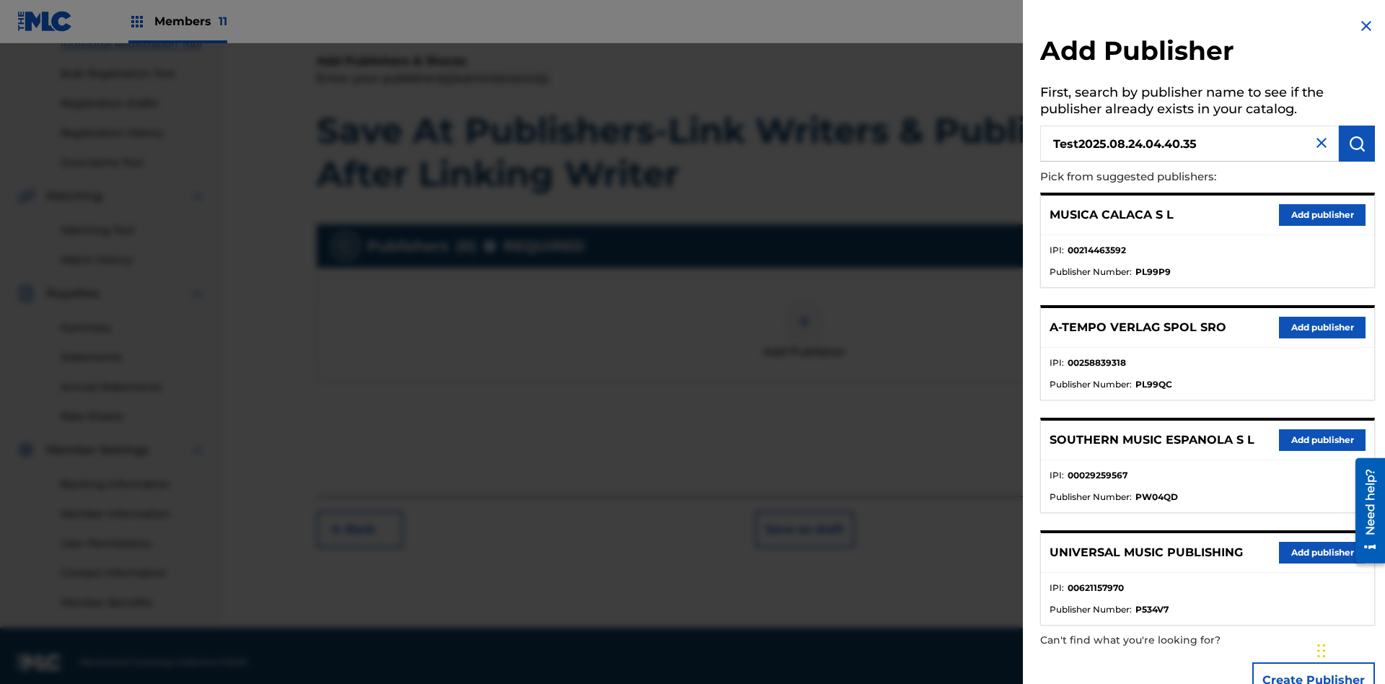
type input "Test2025.08.24.04.40.35"
click at [1356, 144] on img "submit" at bounding box center [1356, 143] width 17 height 17
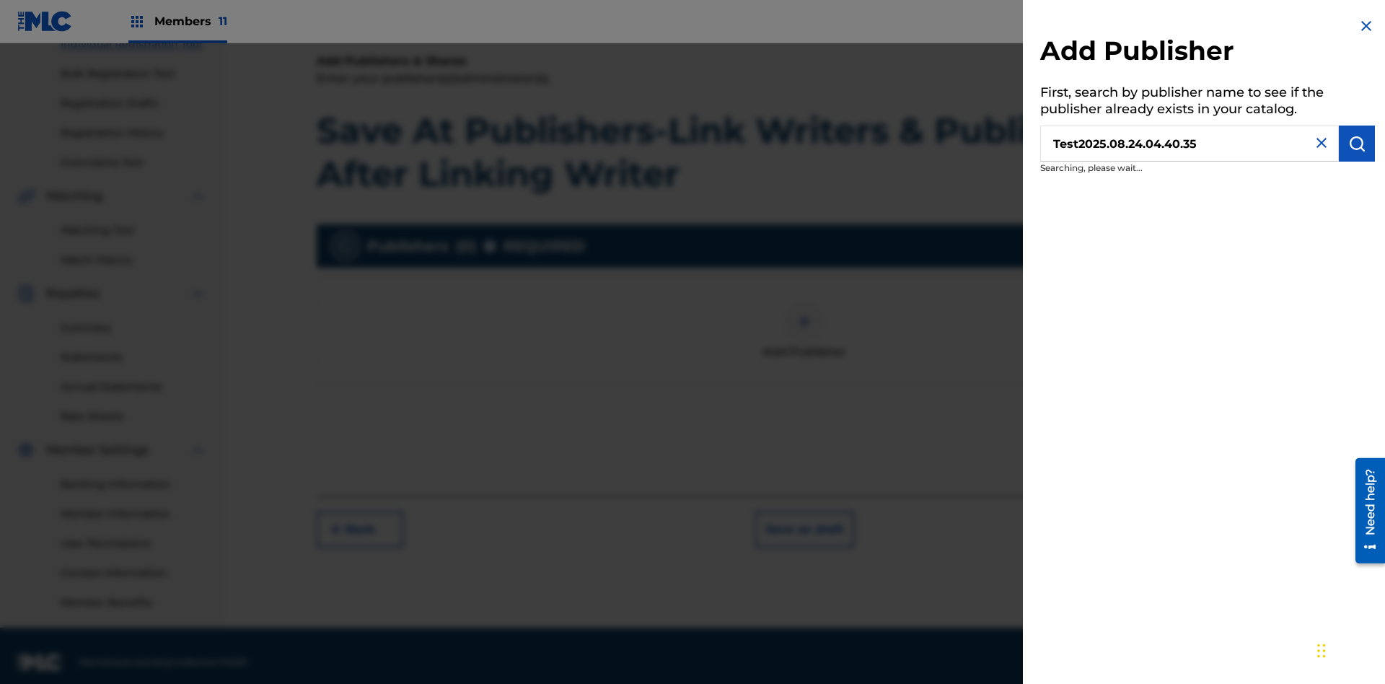
scroll to position [211, 0]
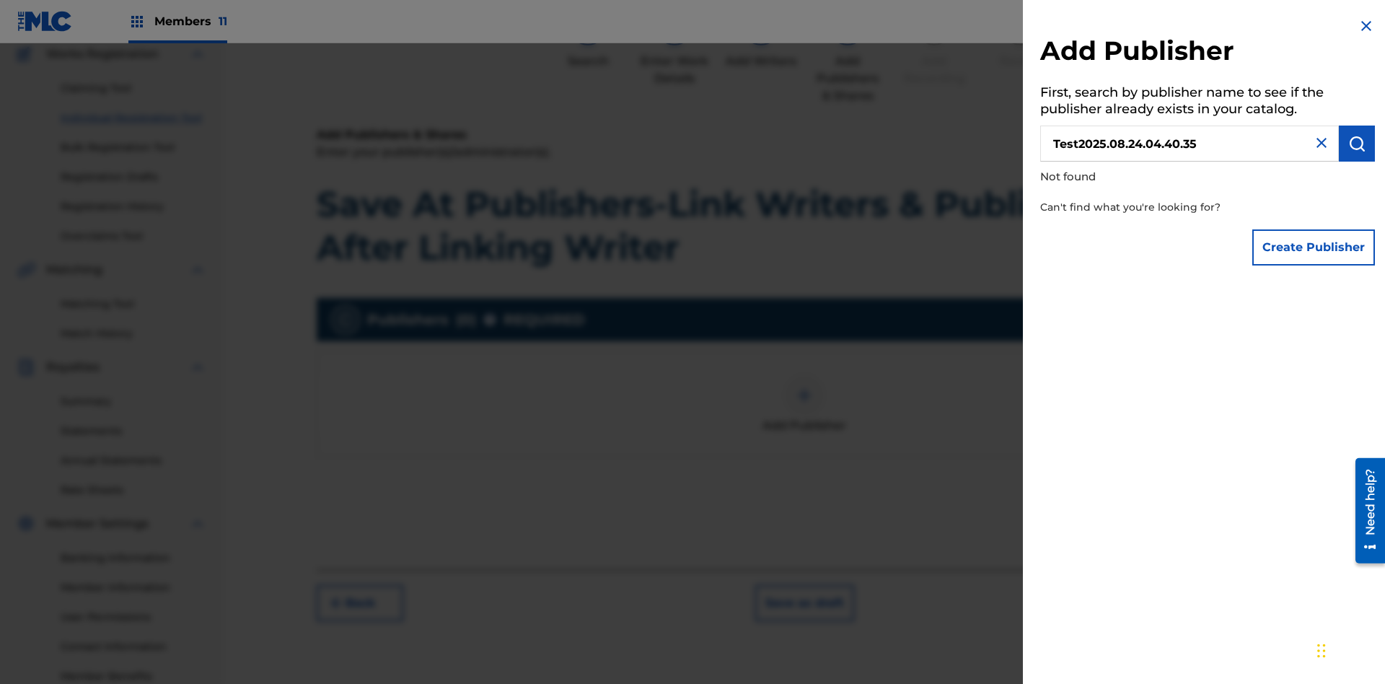
click at [1314, 247] on button "Create Publisher" at bounding box center [1313, 247] width 123 height 36
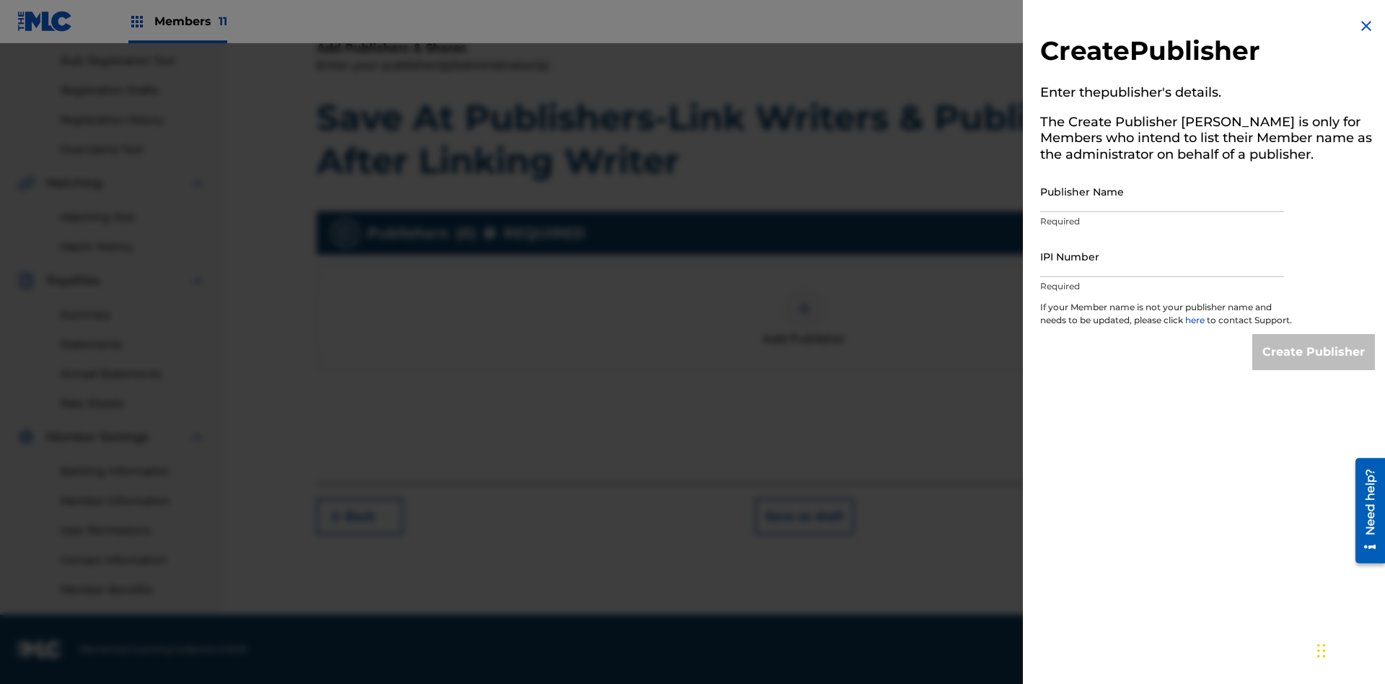
click at [1162, 191] on input "Publisher Name" at bounding box center [1162, 191] width 244 height 41
type input "Test2025.08.24.04.40.39"
click at [1162, 256] on input "IPI Number" at bounding box center [1162, 256] width 244 height 41
type input "00595839777"
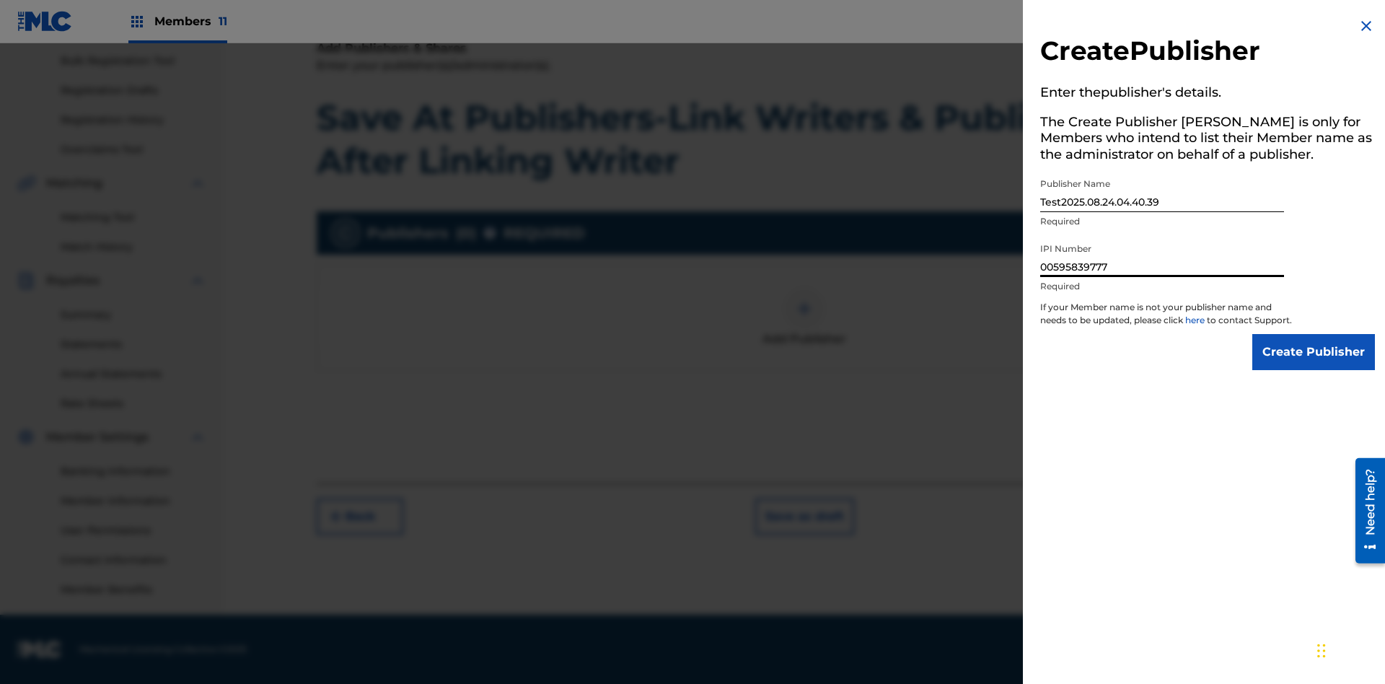
click at [1314, 365] on input "Create Publisher" at bounding box center [1313, 352] width 123 height 36
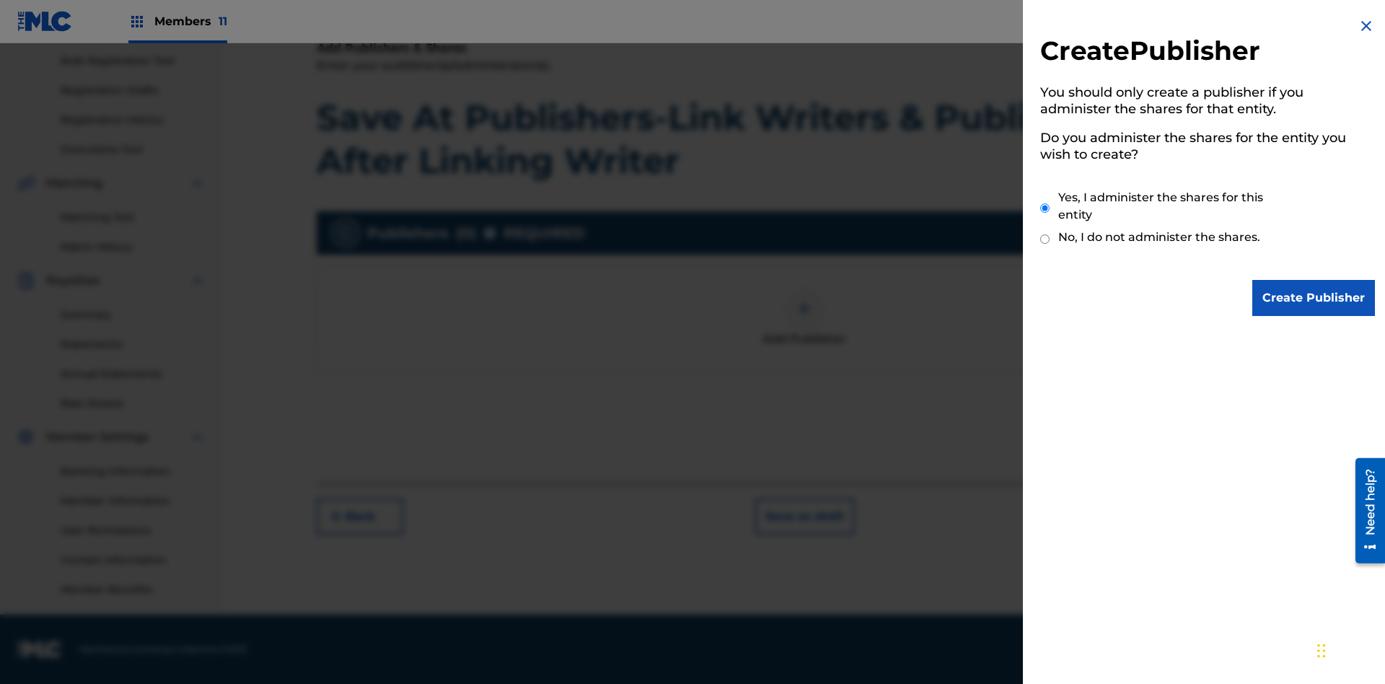
click at [1045, 208] on input "Yes, I administer the shares for this entity" at bounding box center [1044, 208] width 9 height 31
click at [1314, 298] on input "Create Publisher" at bounding box center [1313, 298] width 123 height 36
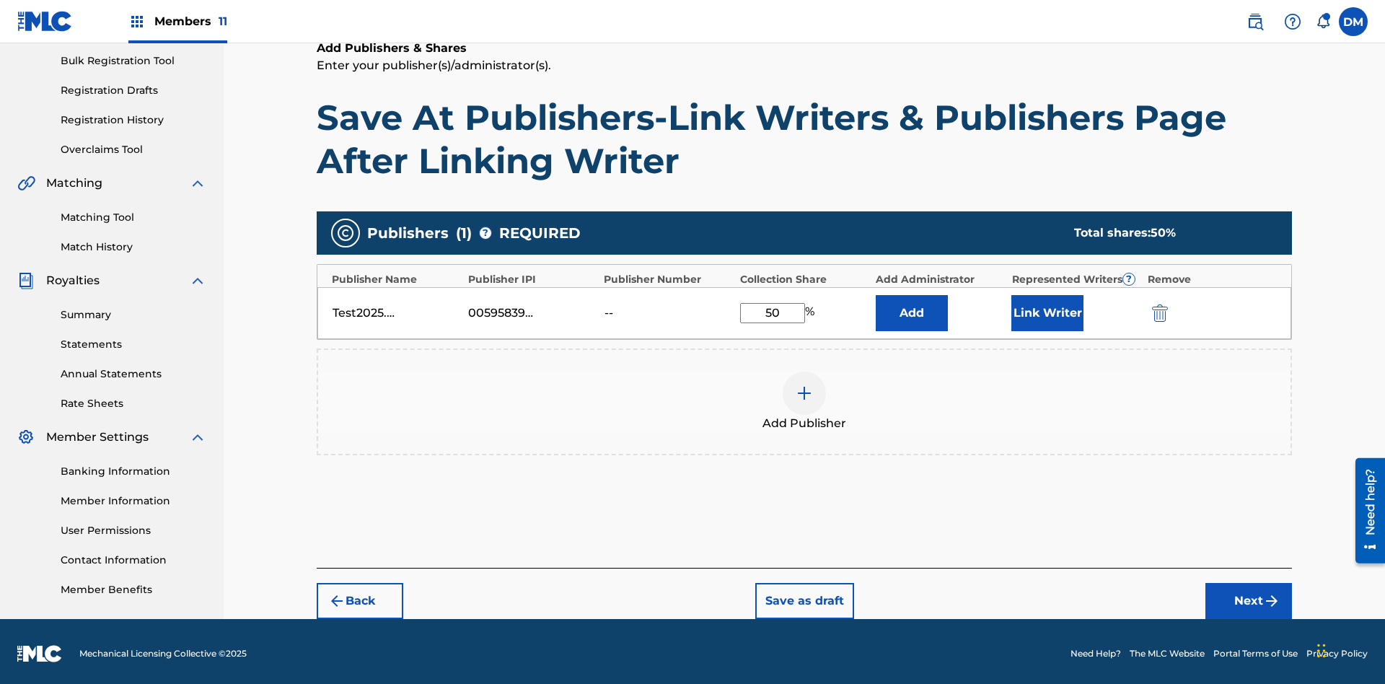
scroll to position [215, 0]
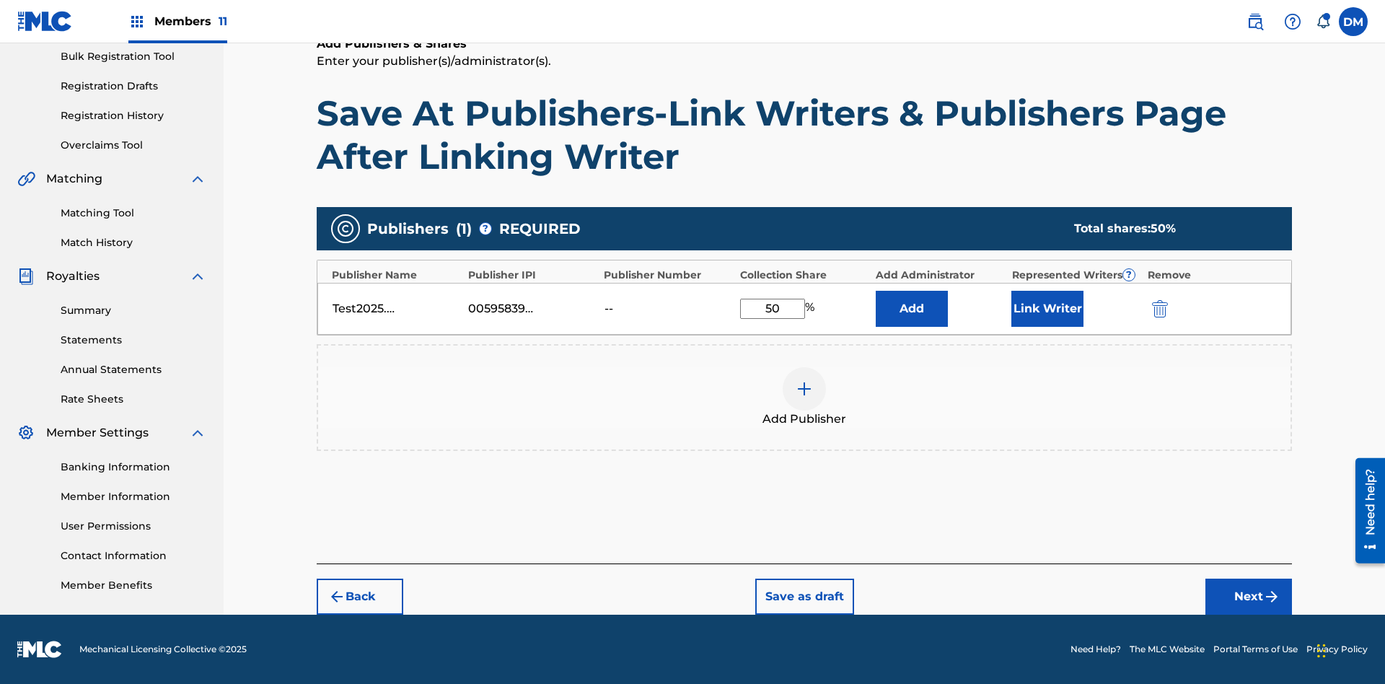
type input "50"
click at [1047, 308] on button "Link Writer" at bounding box center [1047, 309] width 72 height 36
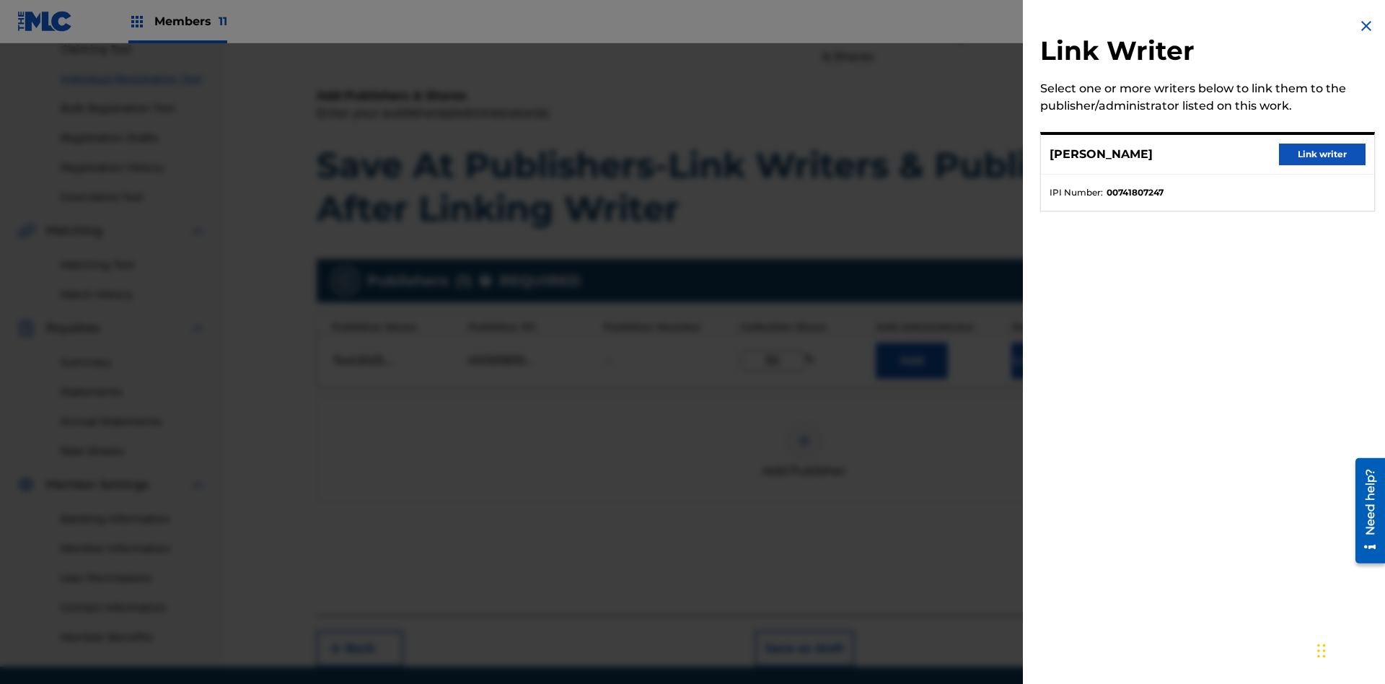
click at [1322, 154] on button "Link writer" at bounding box center [1322, 155] width 87 height 22
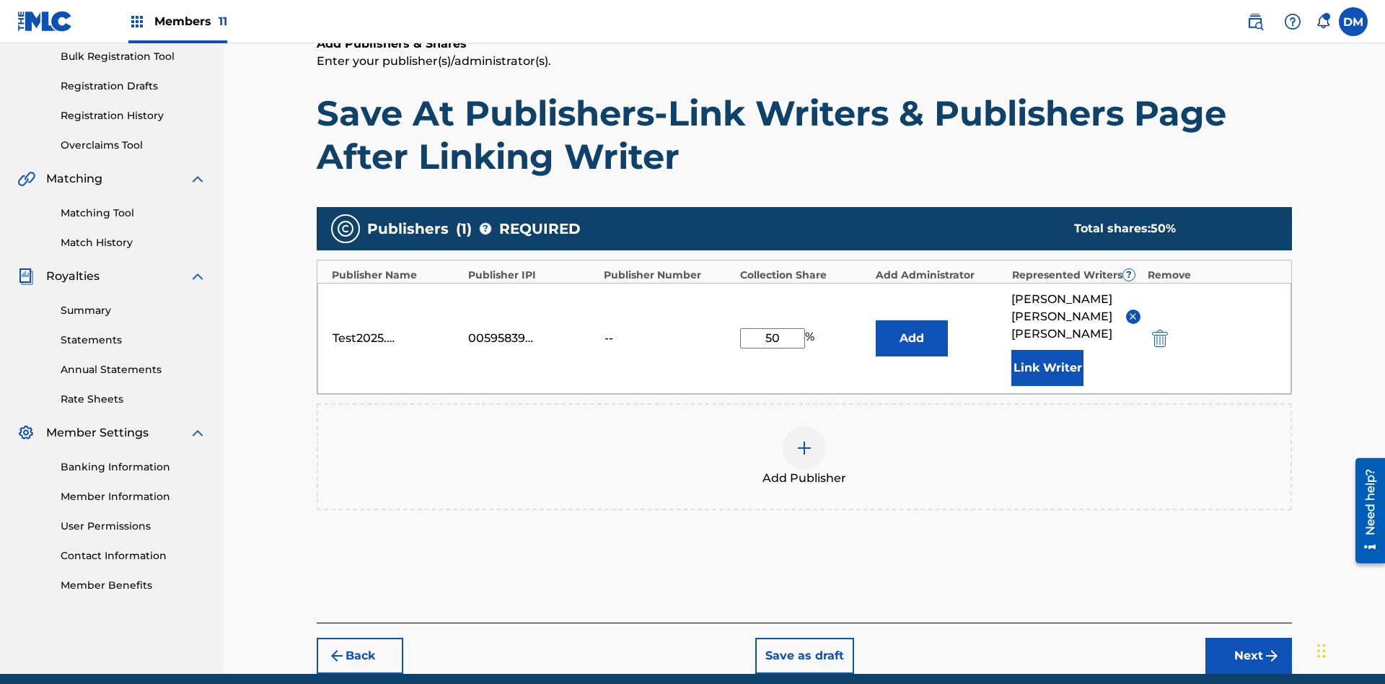
click at [1047, 350] on button "Link Writer" at bounding box center [1047, 368] width 72 height 36
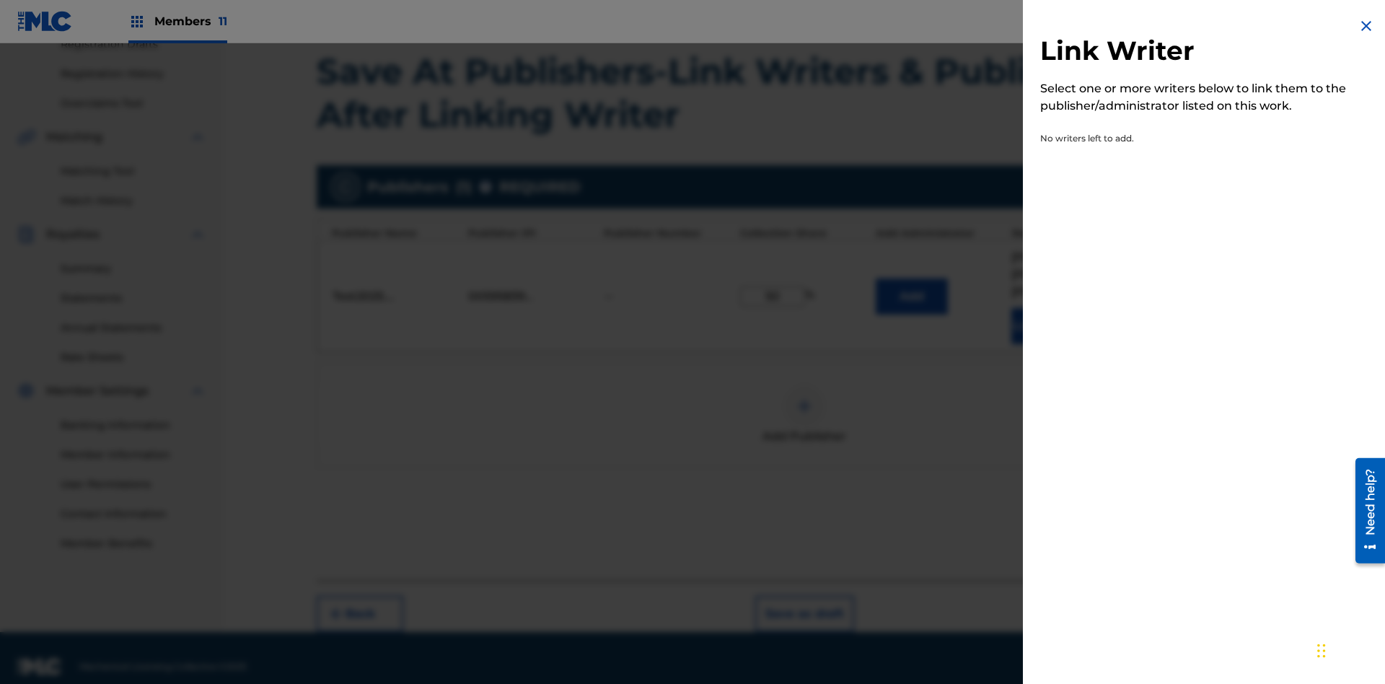
click at [1366, 26] on img at bounding box center [1365, 25] width 17 height 17
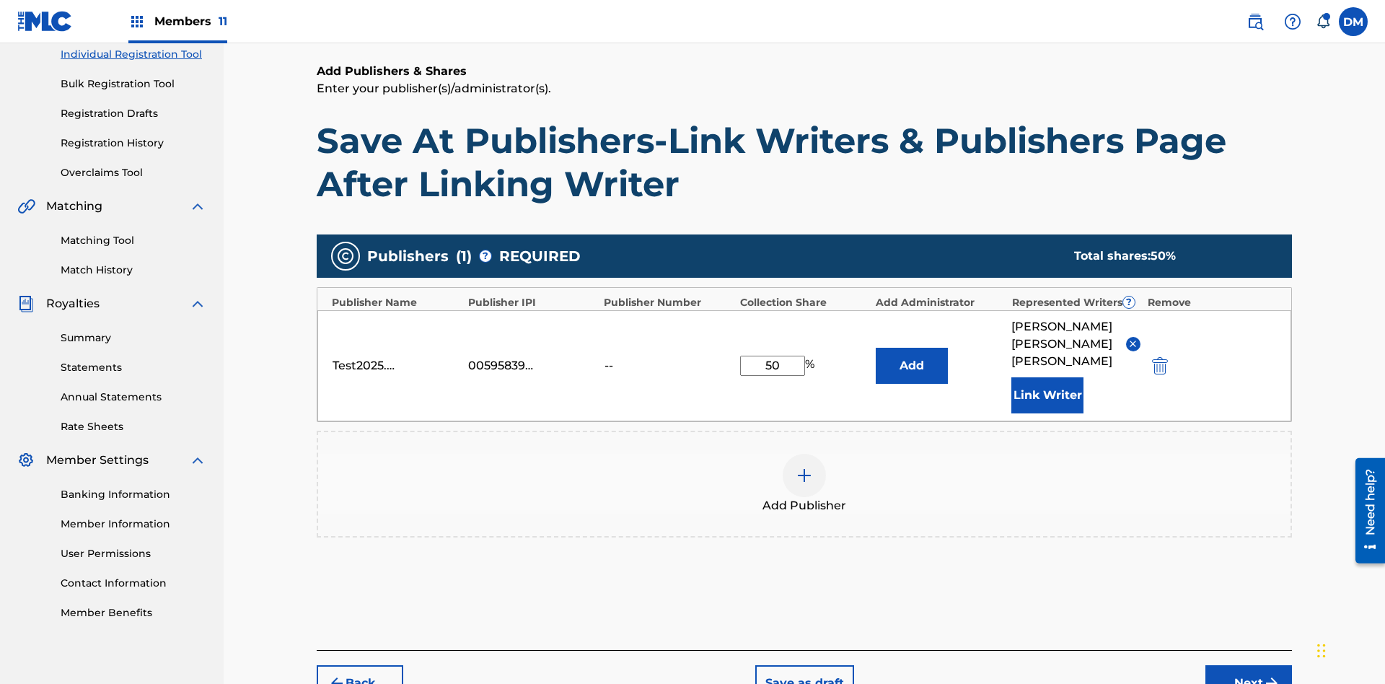
scroll to position [257, 0]
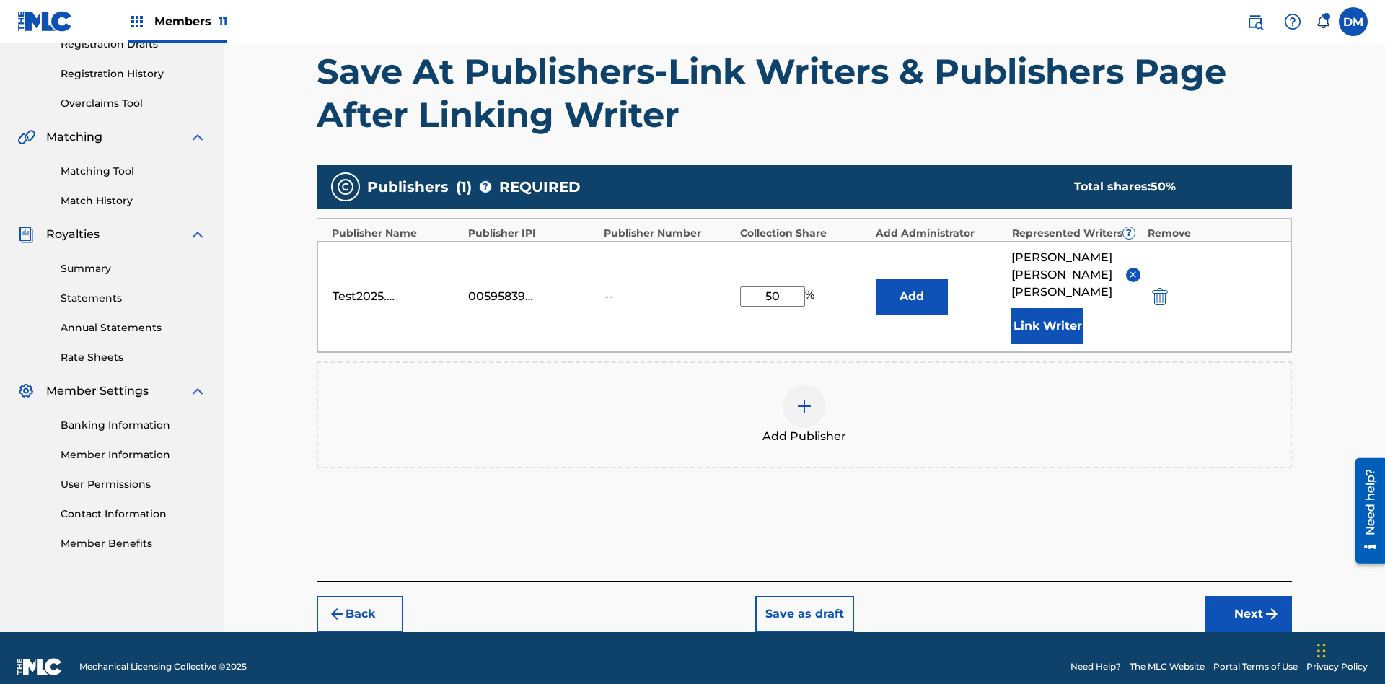
click at [911, 287] on button "Add" at bounding box center [911, 296] width 72 height 36
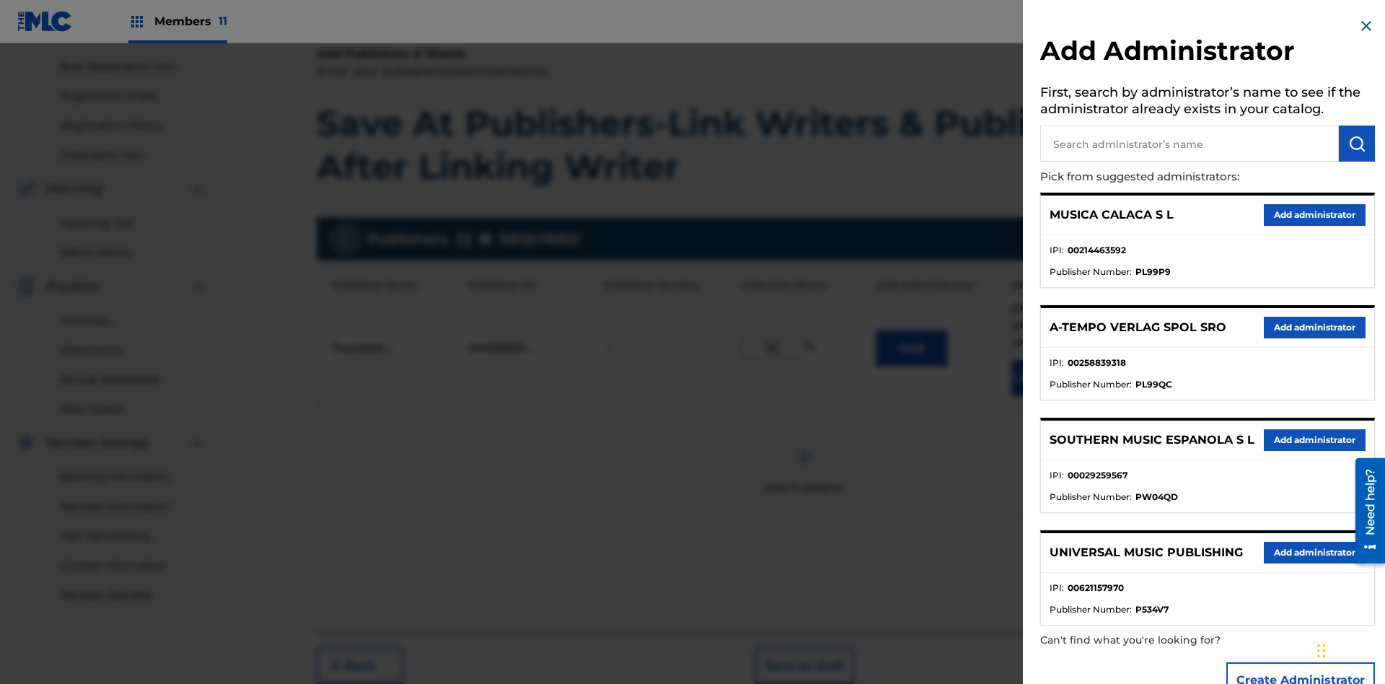
click at [1189, 144] on input "text" at bounding box center [1189, 143] width 299 height 36
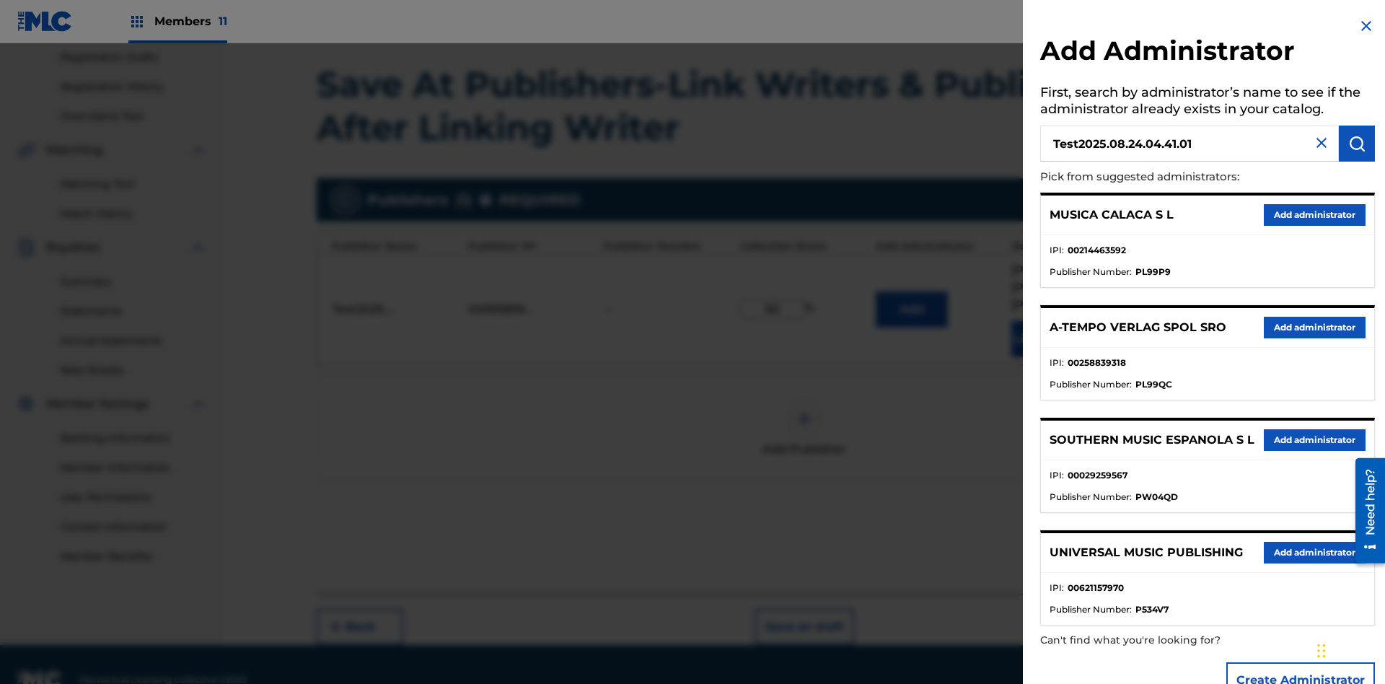
type input "Test2025.08.24.04.41.01"
click at [1356, 144] on img "submit" at bounding box center [1356, 143] width 17 height 17
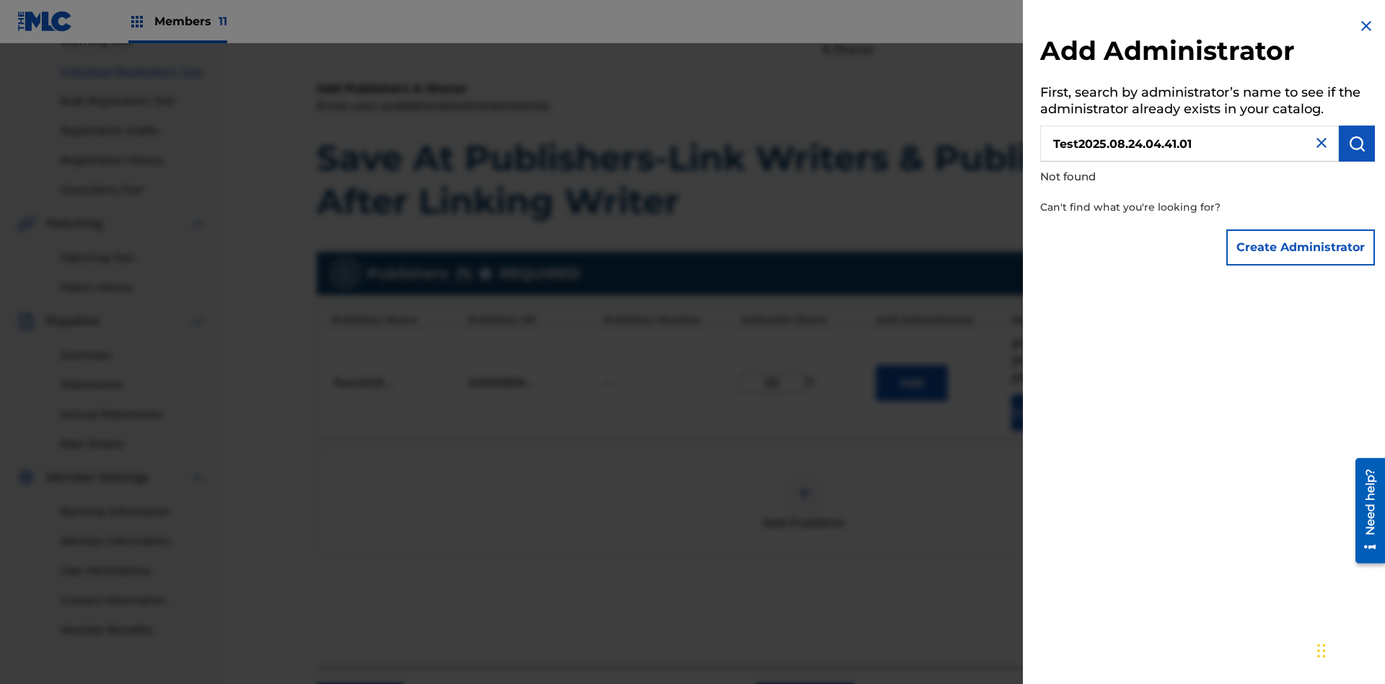
click at [1301, 247] on button "Create Administrator" at bounding box center [1300, 247] width 149 height 36
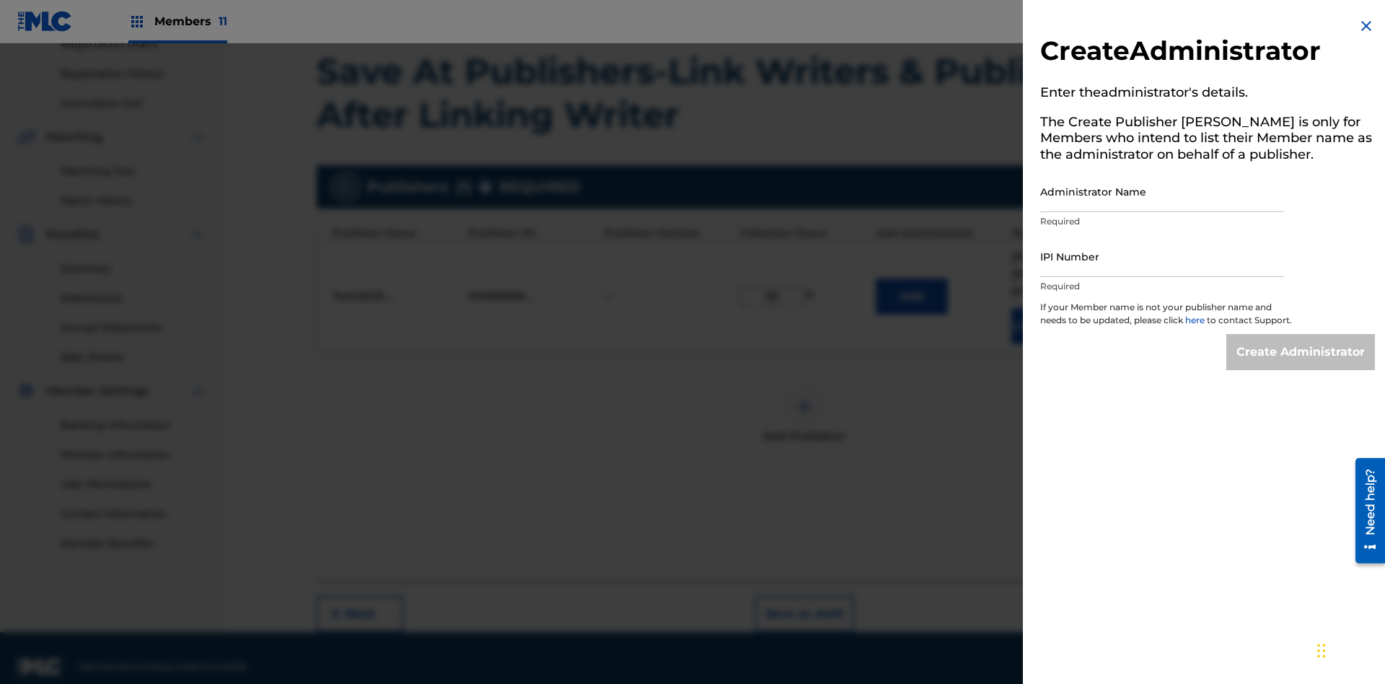
click at [1162, 191] on input "Administrator Name" at bounding box center [1162, 191] width 244 height 41
type input "Test2025.08.24.04.41.06"
click at [1162, 256] on input "IPI Number" at bounding box center [1162, 256] width 244 height 41
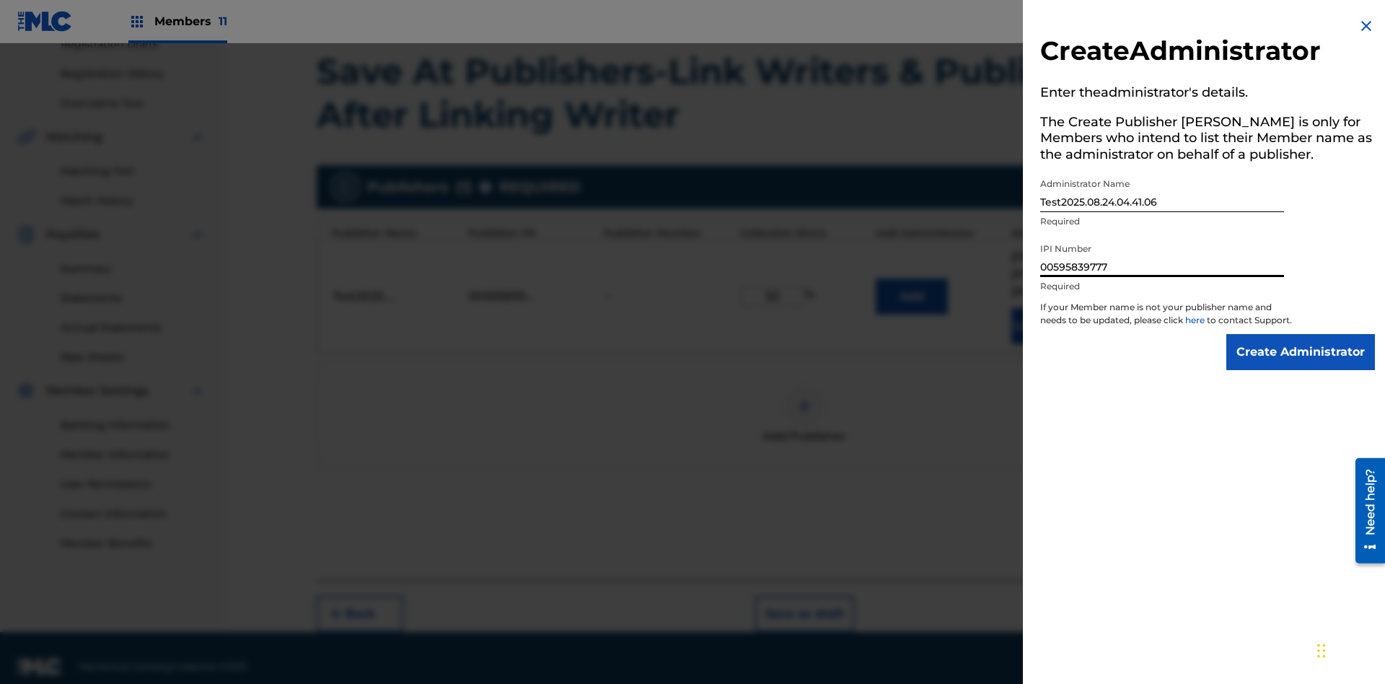
type input "00595839777"
click at [1301, 365] on input "Create Administrator" at bounding box center [1300, 352] width 149 height 36
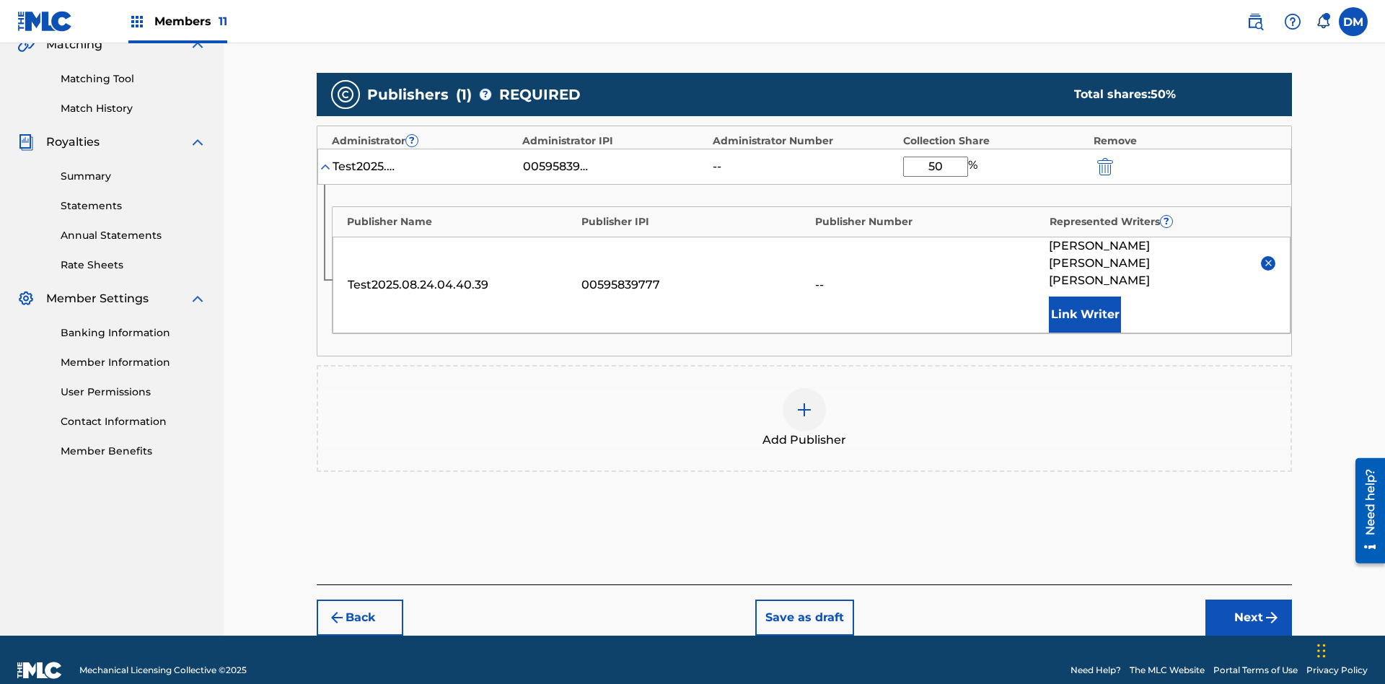
scroll to position [335, 0]
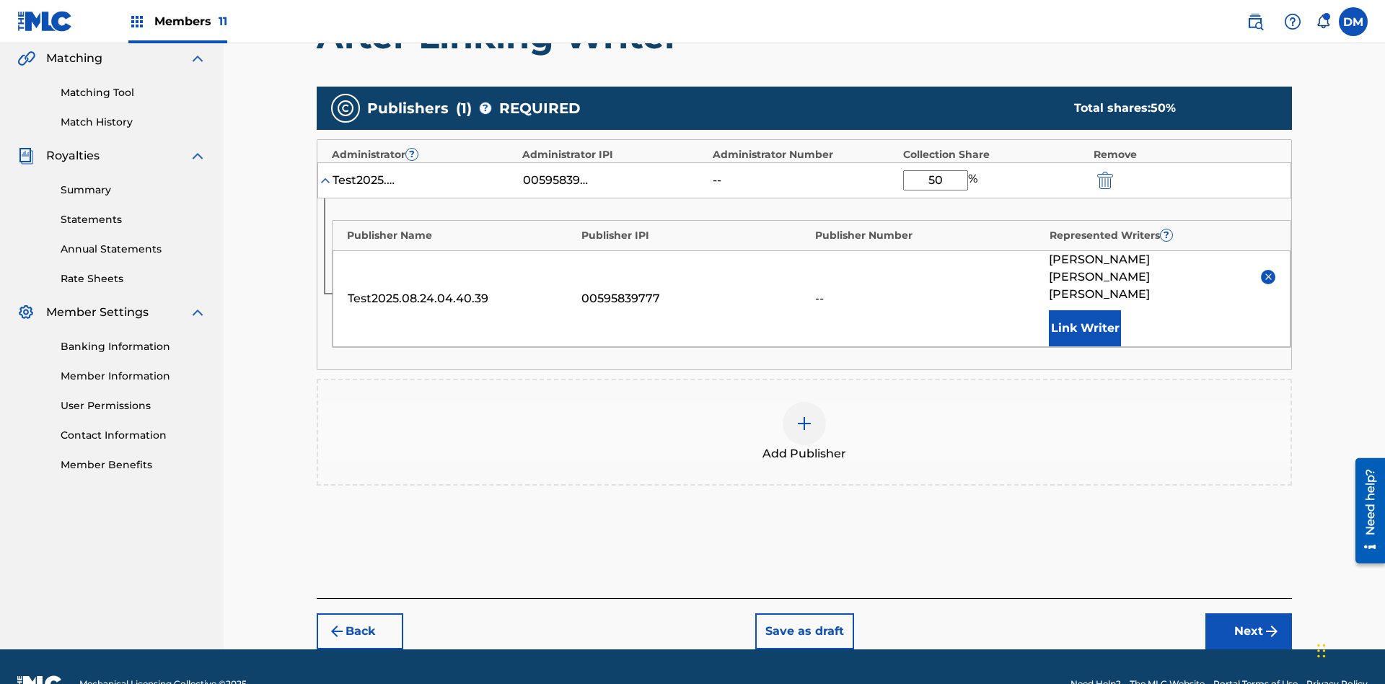
type input "50"
click at [803, 613] on button "Save as draft" at bounding box center [804, 631] width 99 height 36
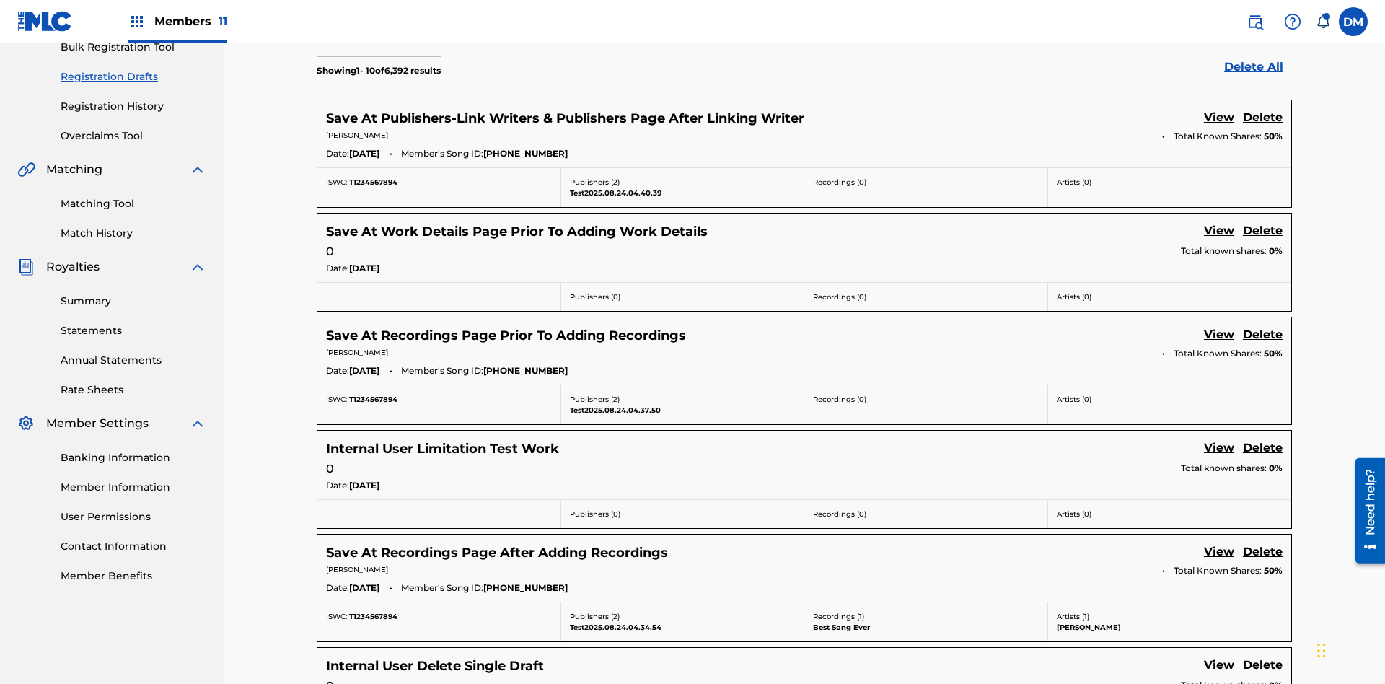
click at [1219, 109] on link "View" at bounding box center [1219, 118] width 30 height 19
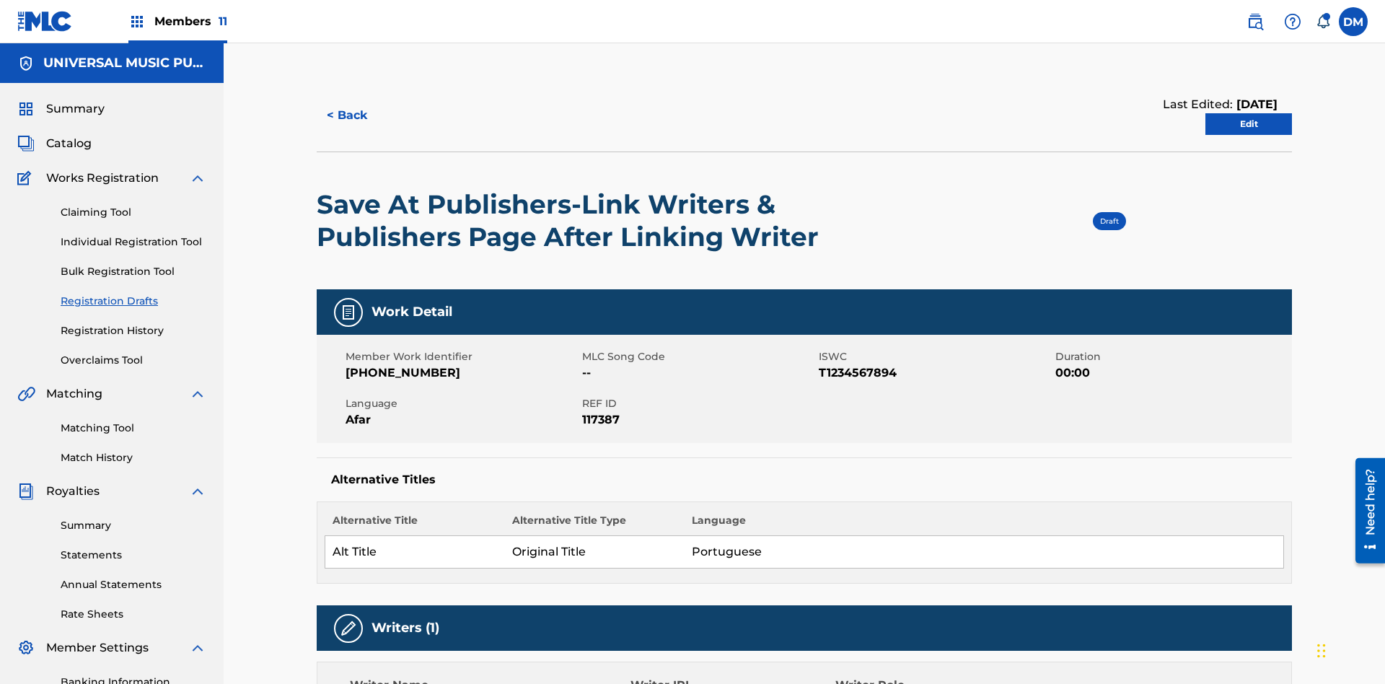
click at [1248, 113] on link "Edit" at bounding box center [1248, 124] width 87 height 22
